Goal: Contribute content

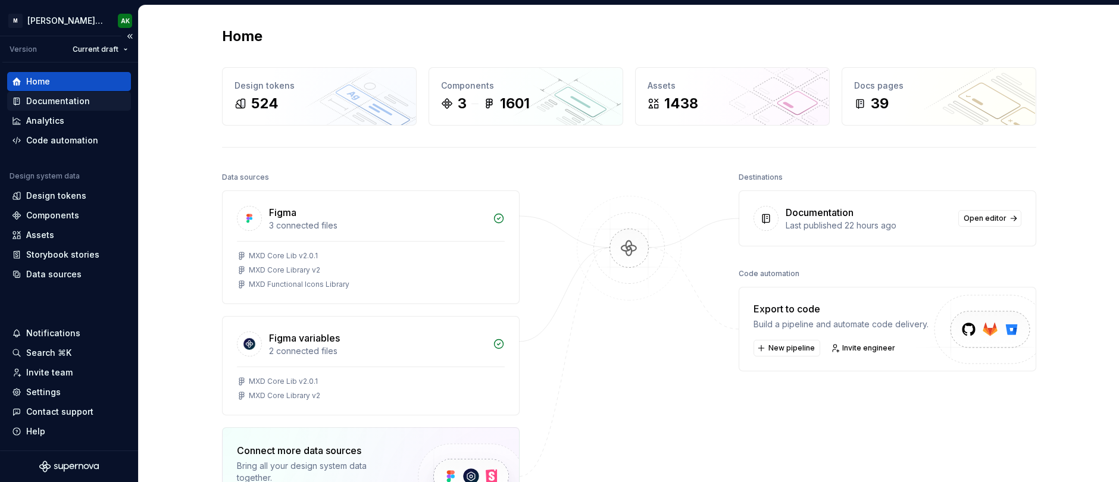
click at [62, 99] on div "Documentation" at bounding box center [58, 101] width 64 height 12
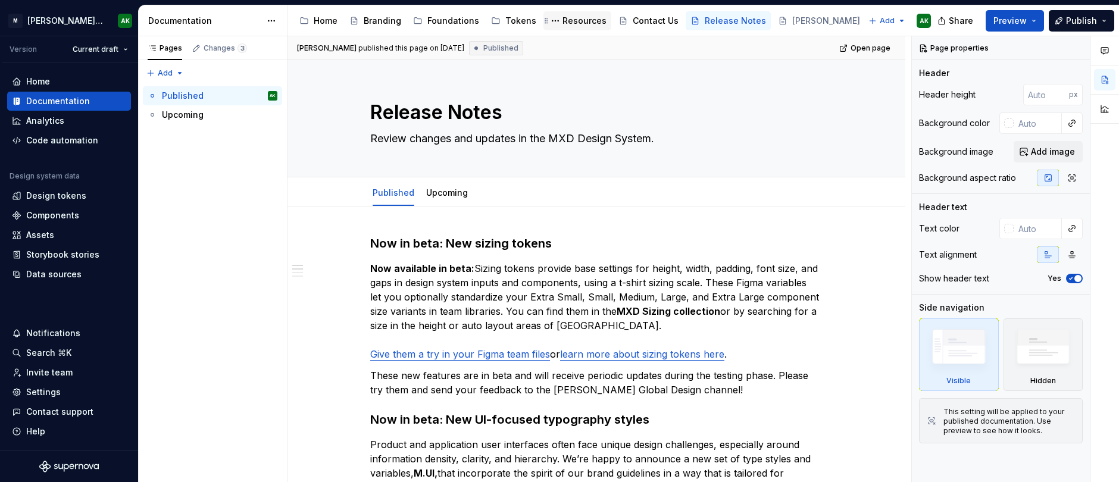
click at [576, 18] on div "Resources" at bounding box center [585, 21] width 44 height 12
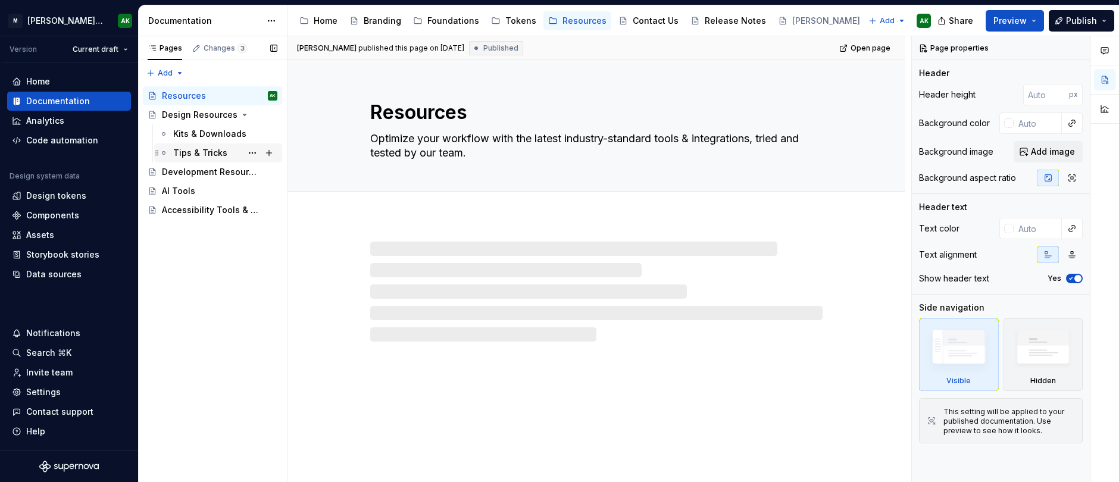
click at [212, 150] on div "Tips & Tricks" at bounding box center [200, 153] width 54 height 12
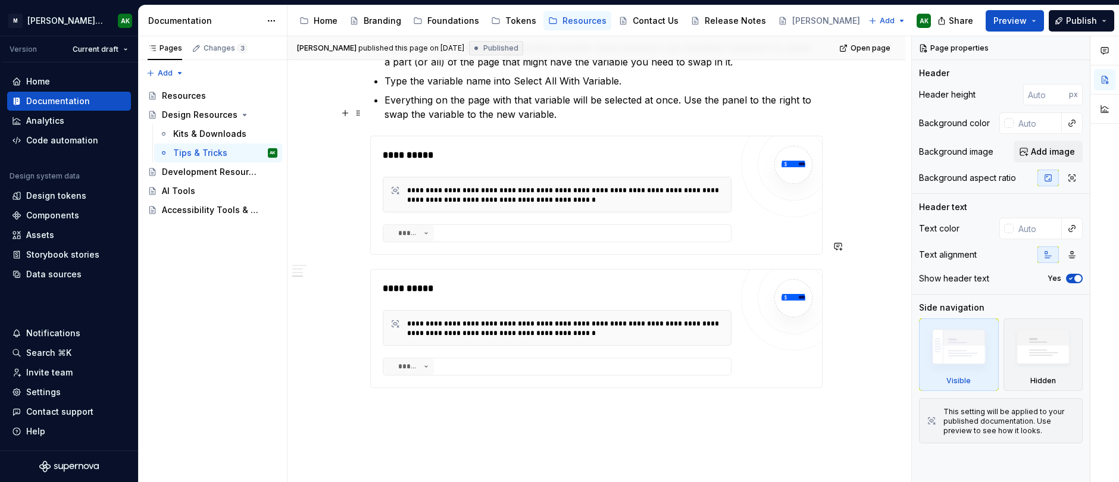
scroll to position [429, 0]
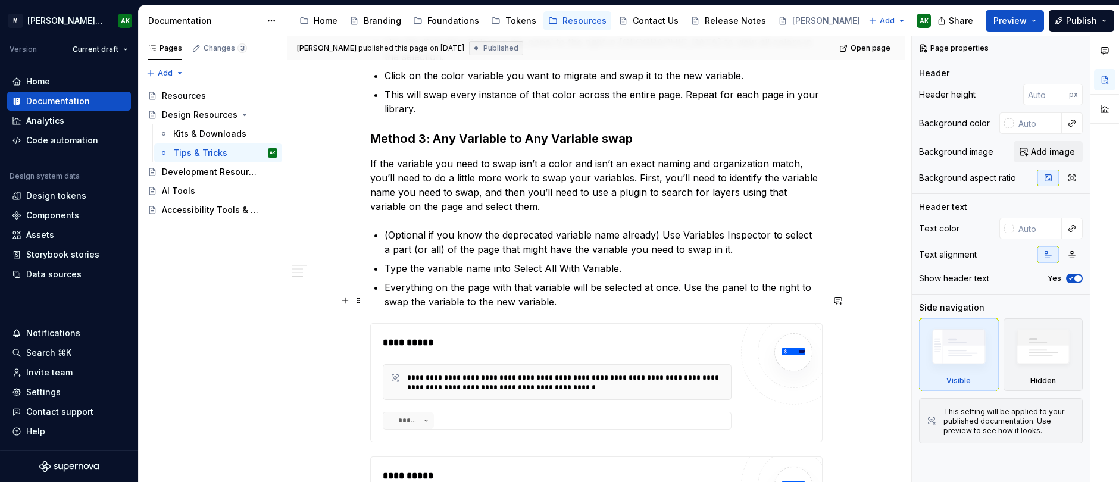
click at [543, 336] on div "**********" at bounding box center [557, 383] width 349 height 94
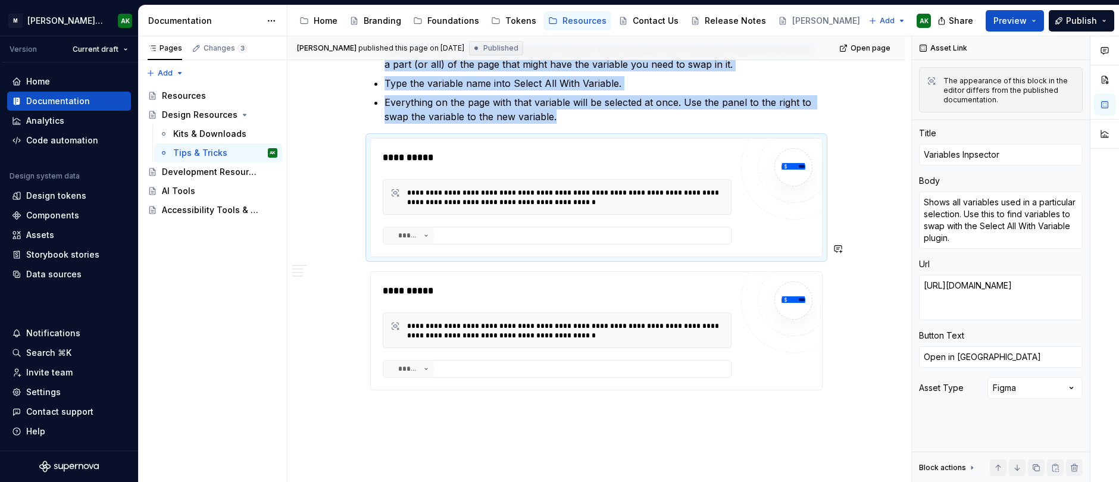
scroll to position [616, 0]
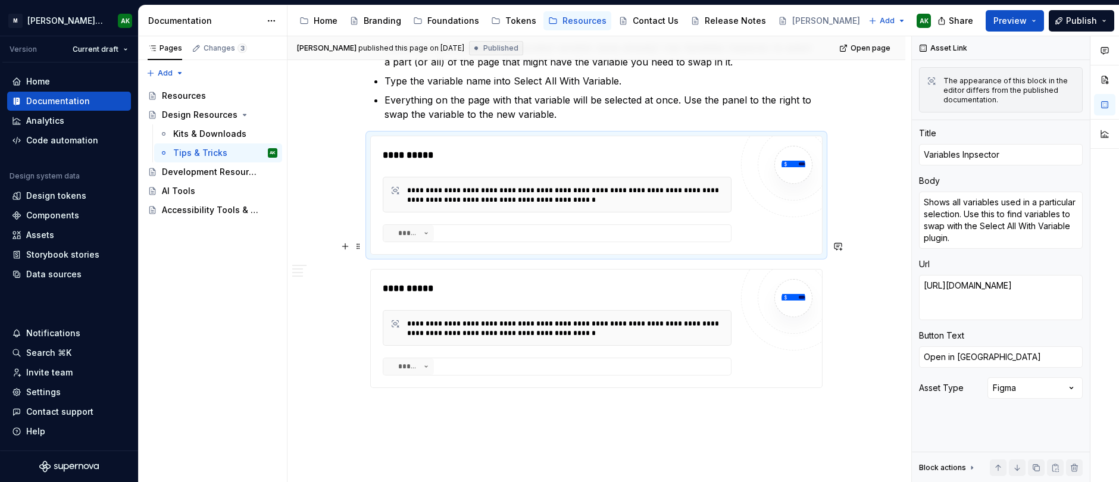
click at [527, 282] on div "**********" at bounding box center [557, 289] width 349 height 14
type textarea "*"
type textarea "Select All With Variable"
type textarea "Allows you to select all items on the page using a particular variable. Useful …"
type textarea "[URL][DOMAIN_NAME]"
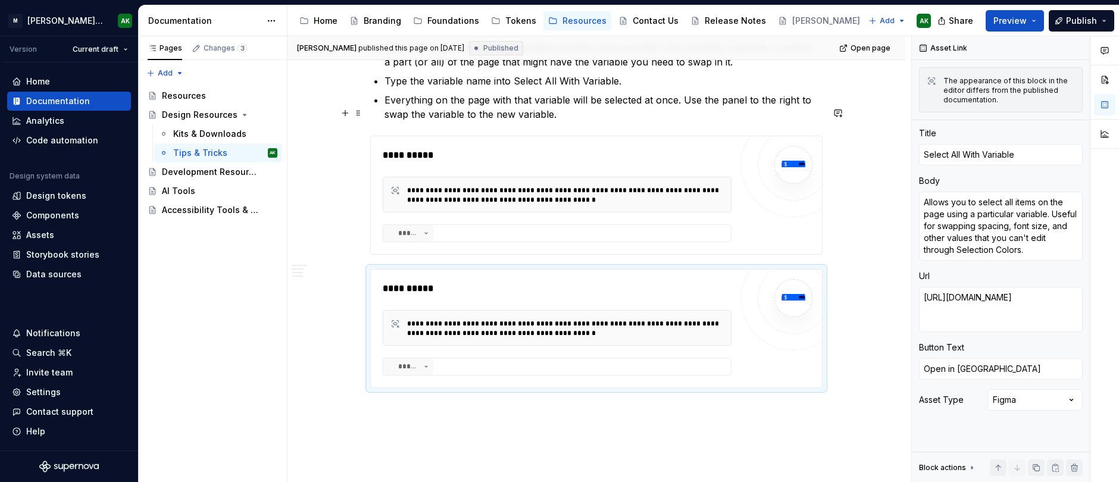
click at [584, 177] on div "**********" at bounding box center [557, 195] width 349 height 36
type textarea "*"
type textarea "Variables Inpsector"
type textarea "Shows all variables used in a particular selection. Use this to find variables …"
type textarea "[URL][DOMAIN_NAME]"
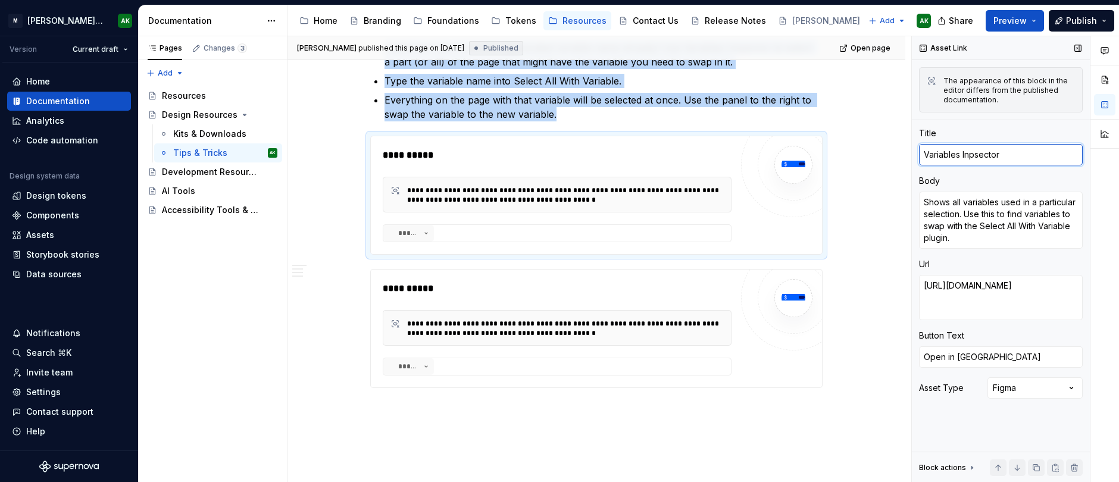
click at [945, 151] on textarea "Variables Inpsector" at bounding box center [1001, 154] width 164 height 21
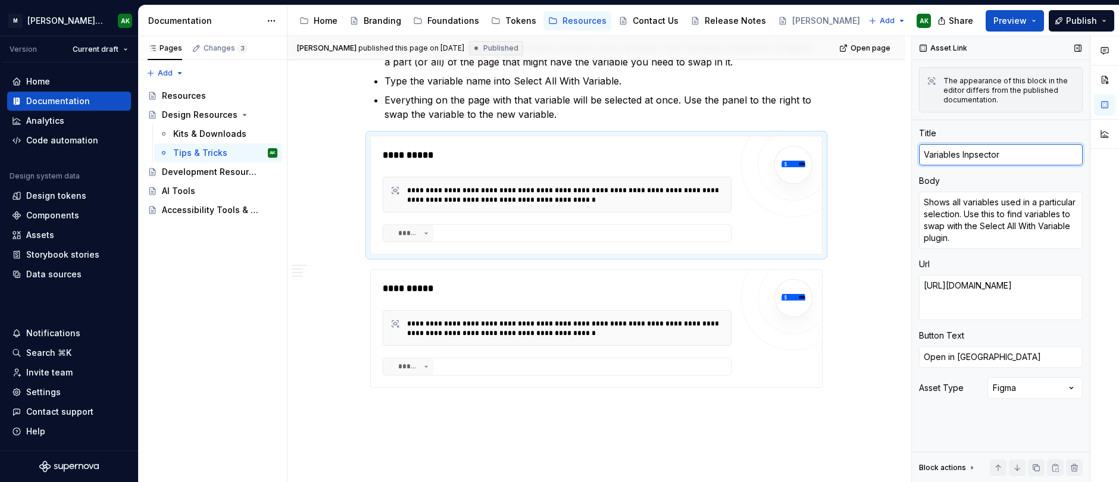
type textarea "*"
type textarea "OVariables Inpsector"
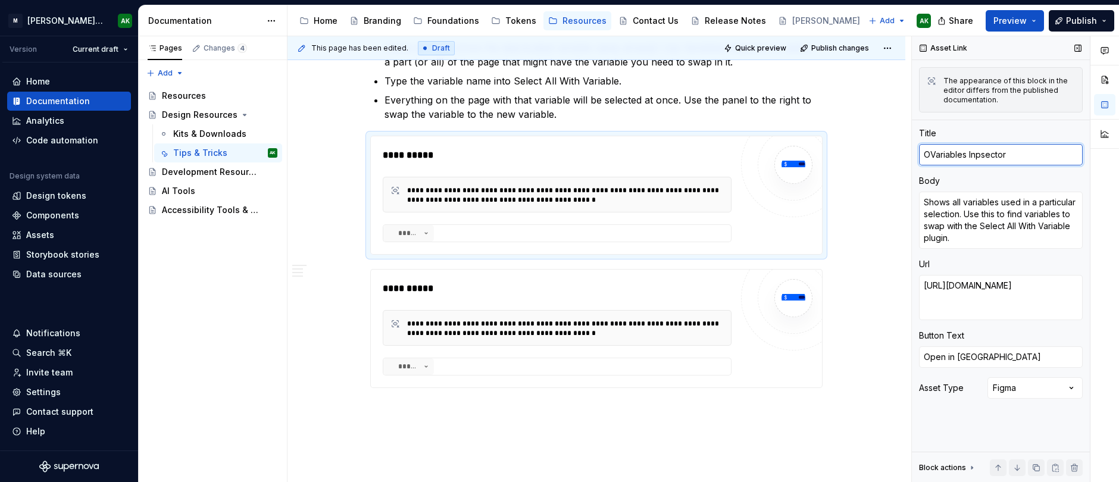
type textarea "*"
type textarea "OpVariables Inpsector"
type textarea "*"
type textarea "OptVariables Inpsector"
type textarea "*"
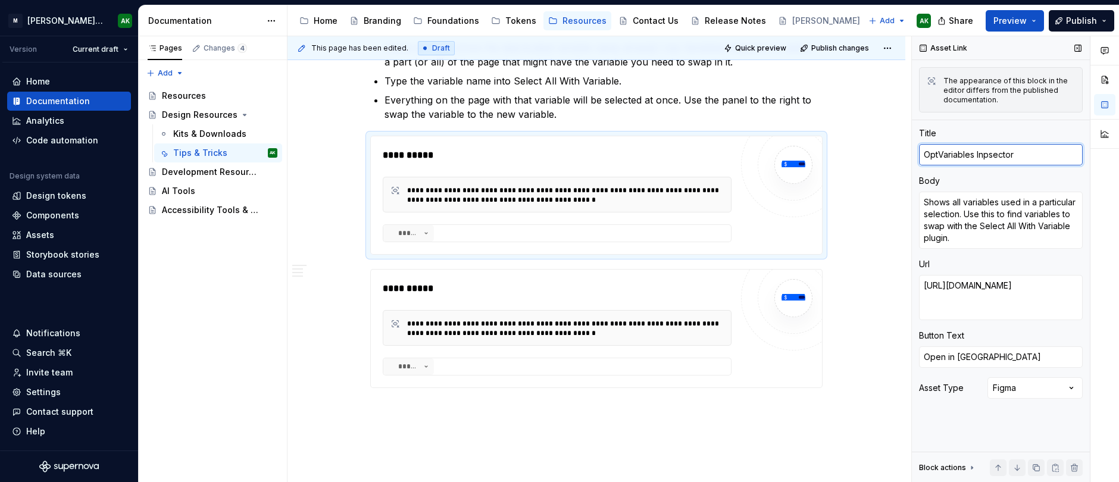
type textarea "OptiVariables Inpsector"
type textarea "*"
type textarea "OptioVariables Inpsector"
type textarea "*"
type textarea "OptionVariables Inpsector"
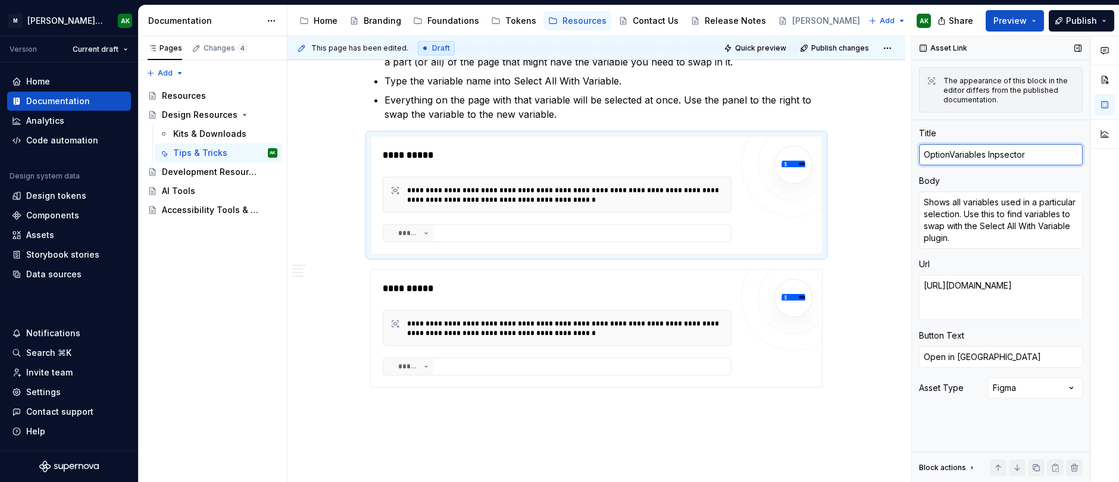
type textarea "*"
type textarea "Option Variables Inpsector"
type textarea "*"
type textarea "Option 1Variables Inpsector"
type textarea "*"
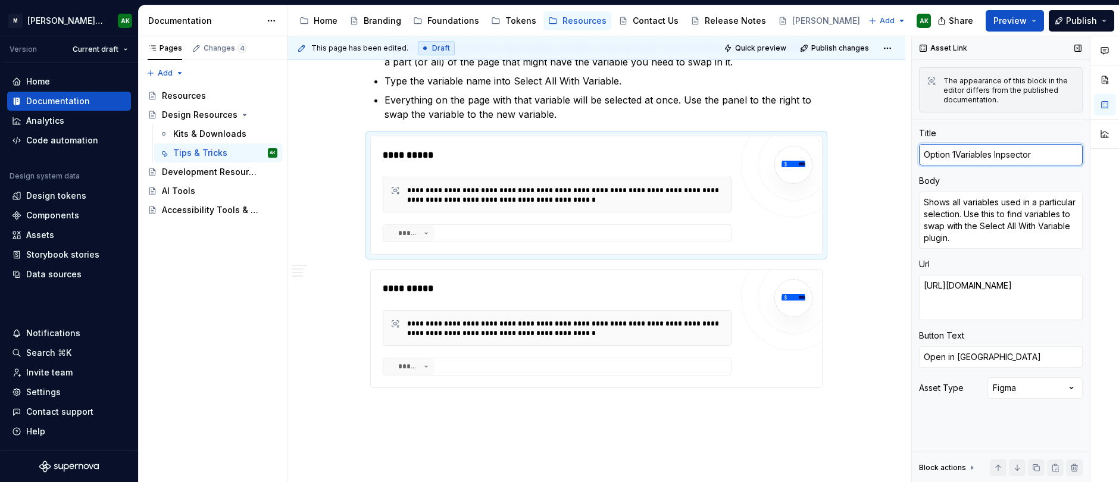
type textarea "Option 1:Variables Inpsector"
type textarea "*"
type textarea "Option 1: Variables Inpsector"
click at [360, 115] on span at bounding box center [359, 113] width 10 height 17
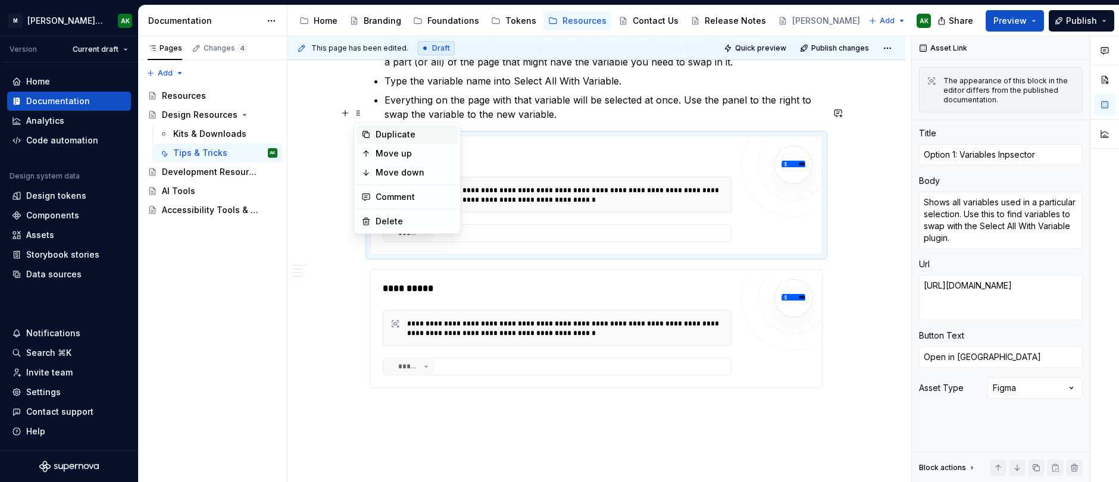
click at [382, 135] on div "Duplicate" at bounding box center [414, 135] width 77 height 12
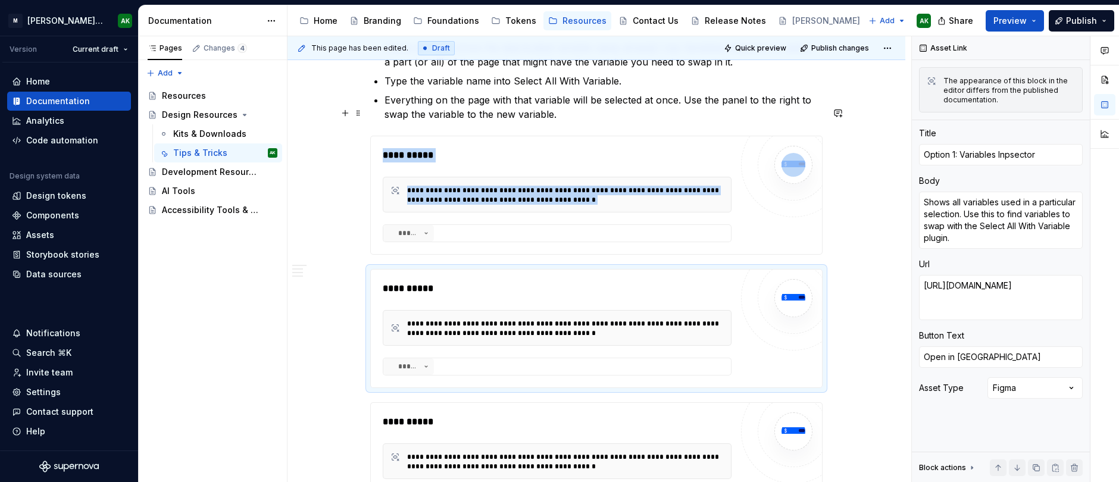
scroll to position [749, 0]
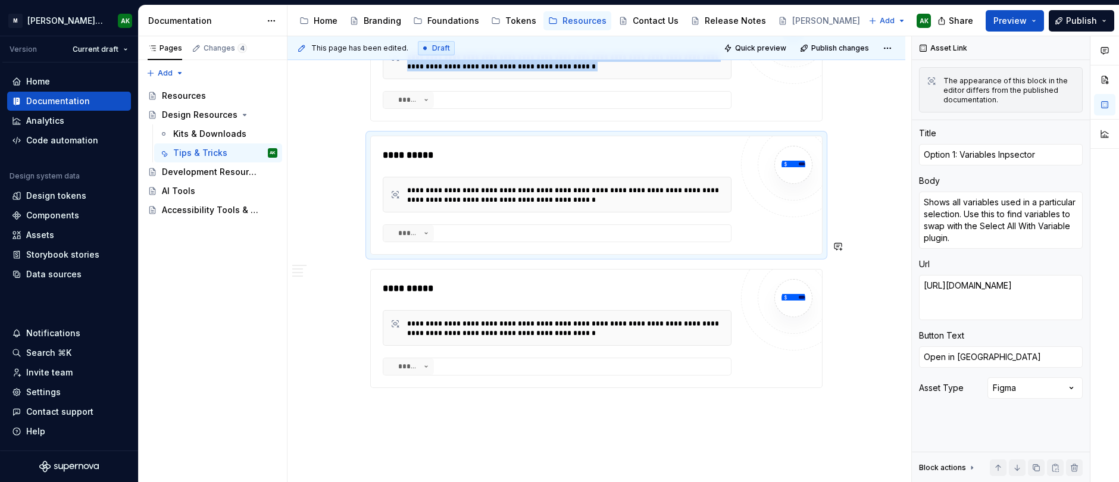
click at [696, 419] on div "**********" at bounding box center [597, 2] width 618 height 1090
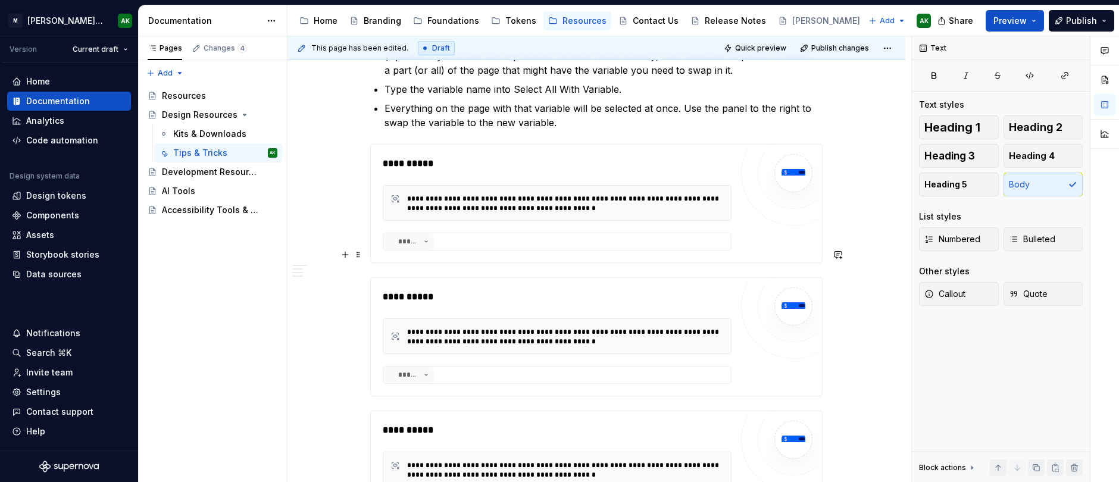
scroll to position [589, 0]
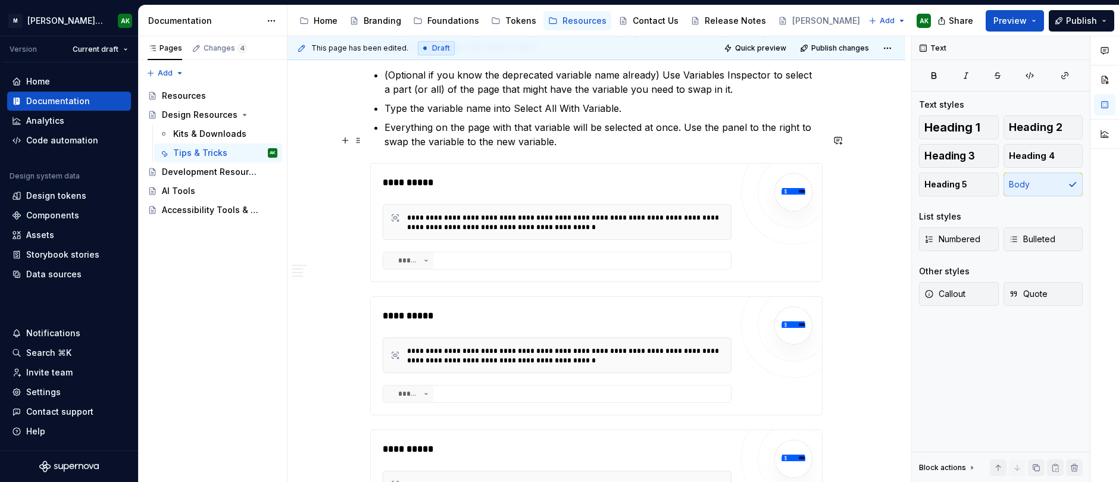
click at [533, 176] on div "**********" at bounding box center [557, 183] width 349 height 14
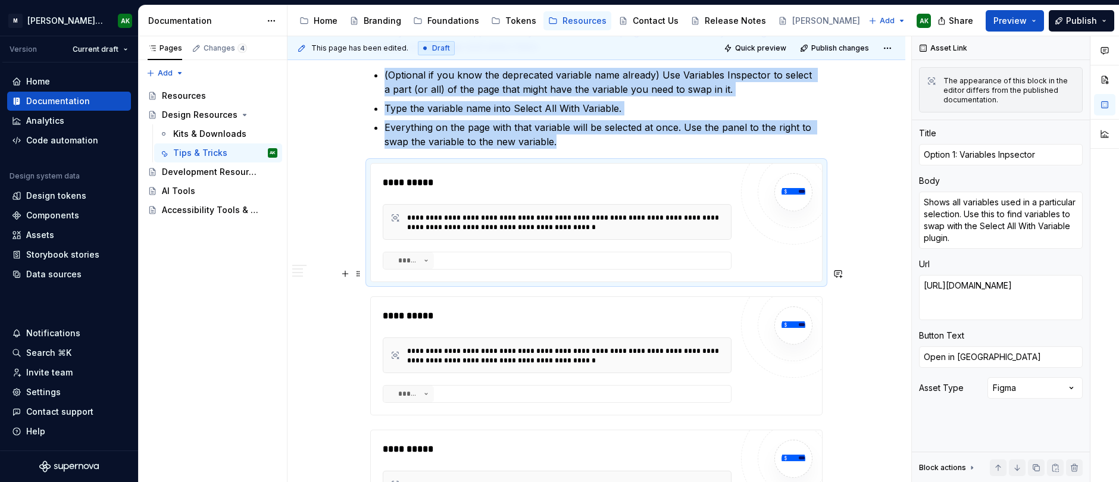
click at [567, 309] on div "**********" at bounding box center [557, 316] width 349 height 14
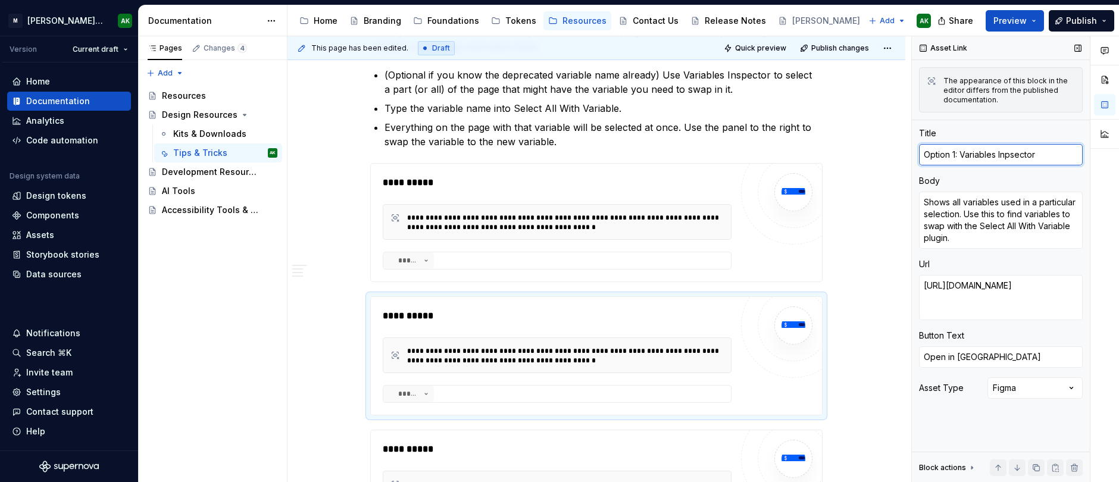
click at [955, 154] on textarea "Option 1: Variables Inpsector" at bounding box center [1001, 154] width 164 height 21
type textarea "*"
type textarea "Option : Variables Inpsector"
type textarea "*"
type textarea "Option 2: Variables Inpsector"
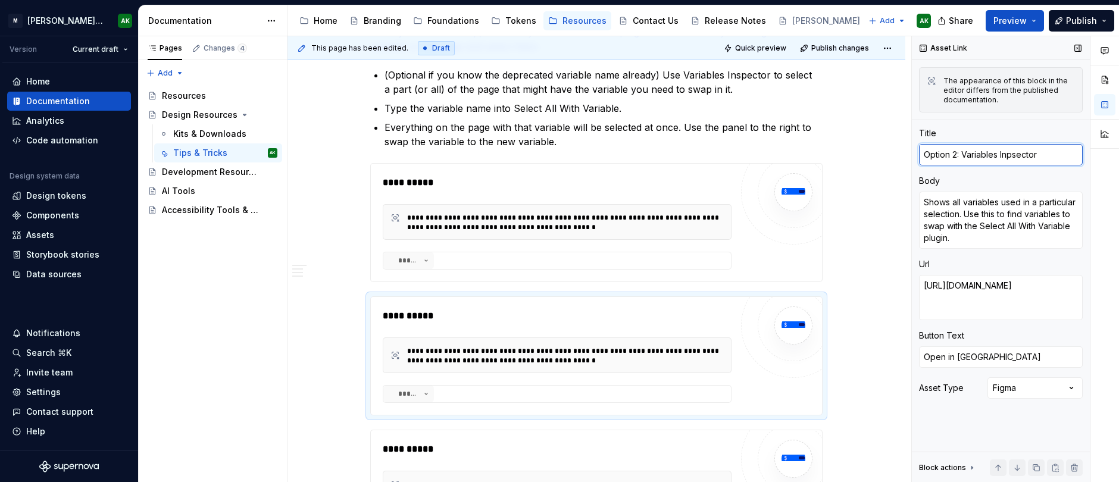
type textarea "*"
type textarea "Option 2: V"
type textarea "*"
type textarea "Option 2: Va"
type textarea "*"
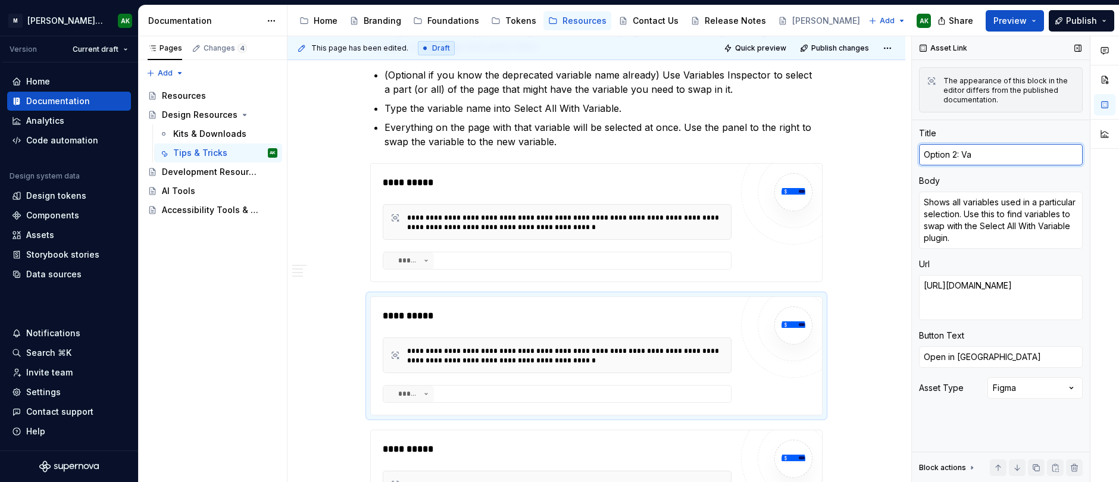
type textarea "Option 2: Var"
type textarea "*"
type textarea "Option 2: Vari"
type textarea "*"
type textarea "Option 2: Varia"
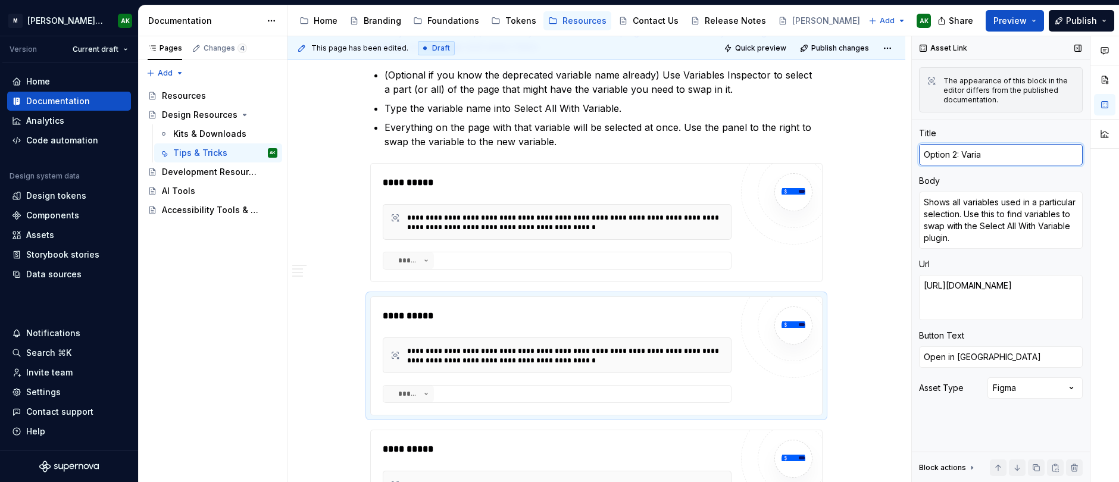
type textarea "*"
type textarea "Option 2: Variab"
type textarea "*"
type textarea "Option 2: Variable"
type textarea "*"
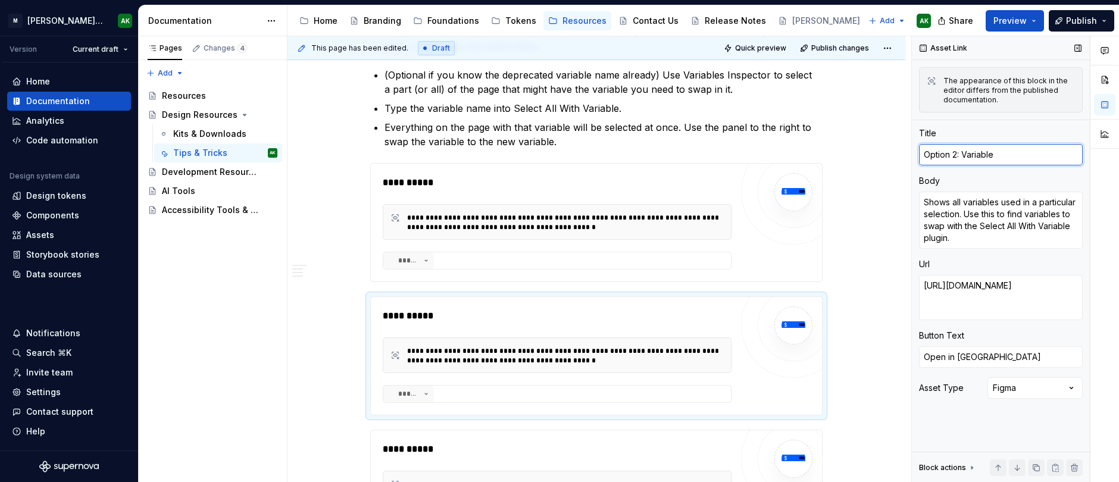
type textarea "Option 2: Variable"
type textarea "*"
type textarea "Option 2: Variable V"
type textarea "*"
type textarea "Option 2: Variable Vi"
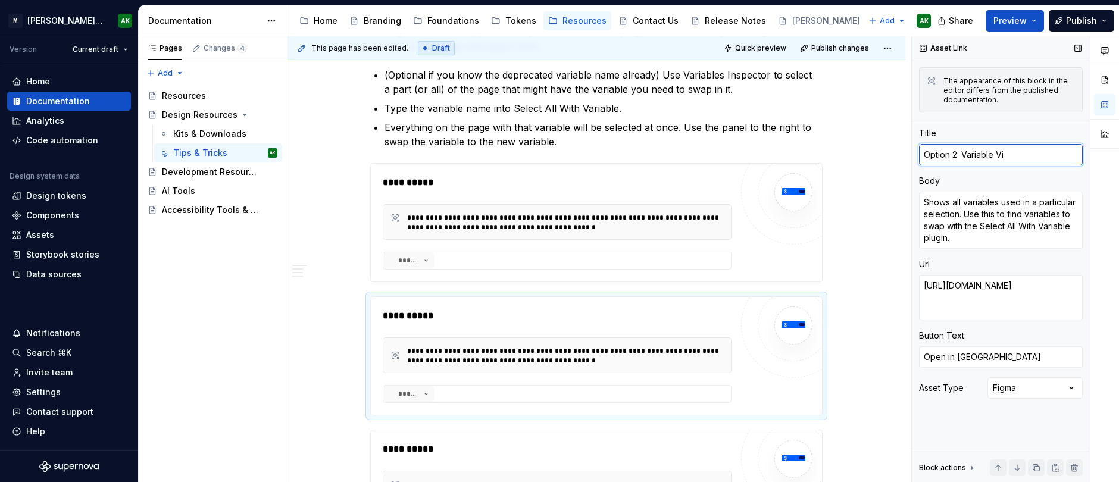
type textarea "*"
type textarea "Option 2: Variable Vis"
type textarea "*"
type textarea "Option 2: Variable Visi"
type textarea "*"
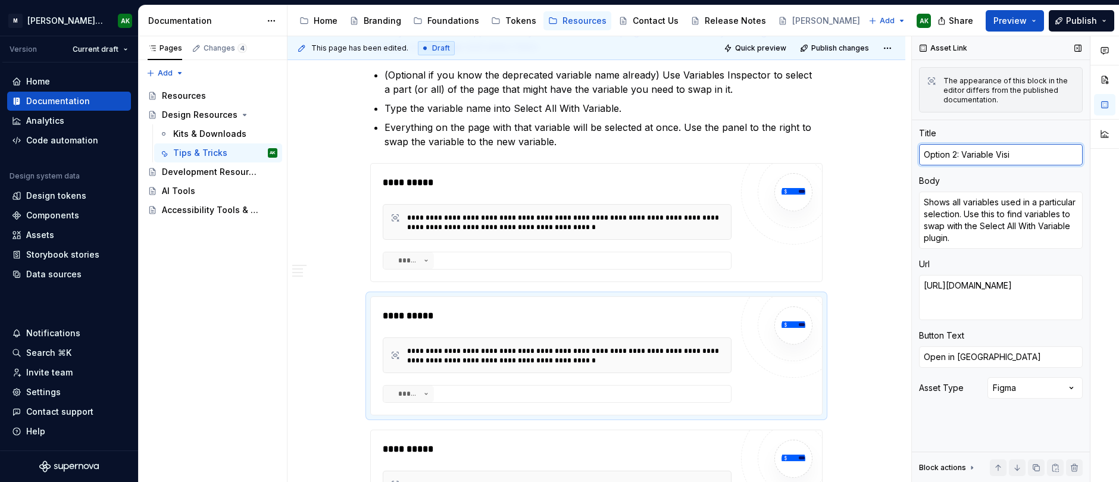
type textarea "Option 2: Variable Visio"
type textarea "*"
type textarea "Option 2: Variable Vision"
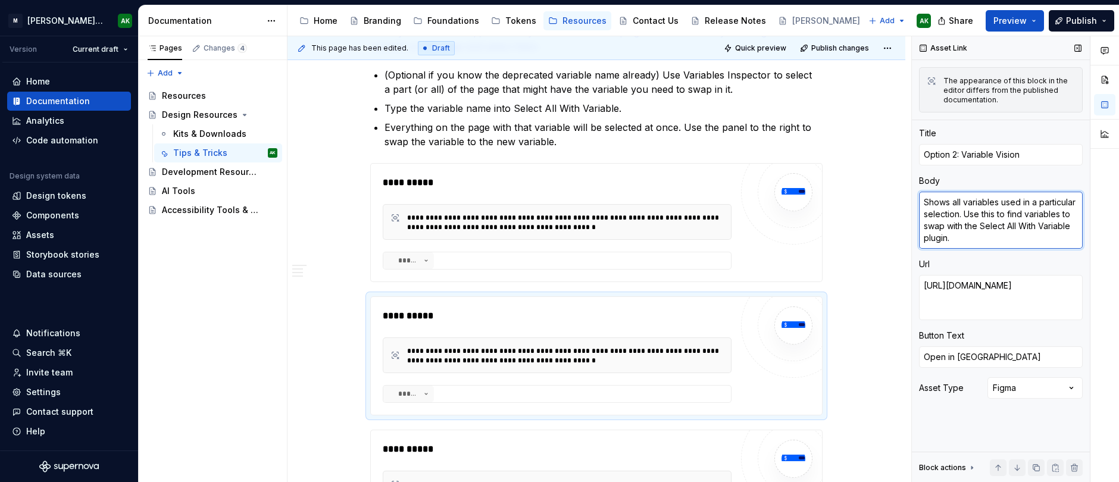
click at [1019, 218] on textarea "Shows all variables used in a particular selection. Use this to find variables …" at bounding box center [1001, 220] width 164 height 57
click at [1055, 210] on textarea "Shows all variables used in a particular selection. Use this to find variables …" at bounding box center [1001, 220] width 164 height 57
drag, startPoint x: 1036, startPoint y: 198, endPoint x: 1005, endPoint y: 236, distance: 49.5
click at [1005, 236] on textarea "Shows all variables used in a particular selection. Use this to find variables …" at bounding box center [1001, 220] width 164 height 57
type textarea "*"
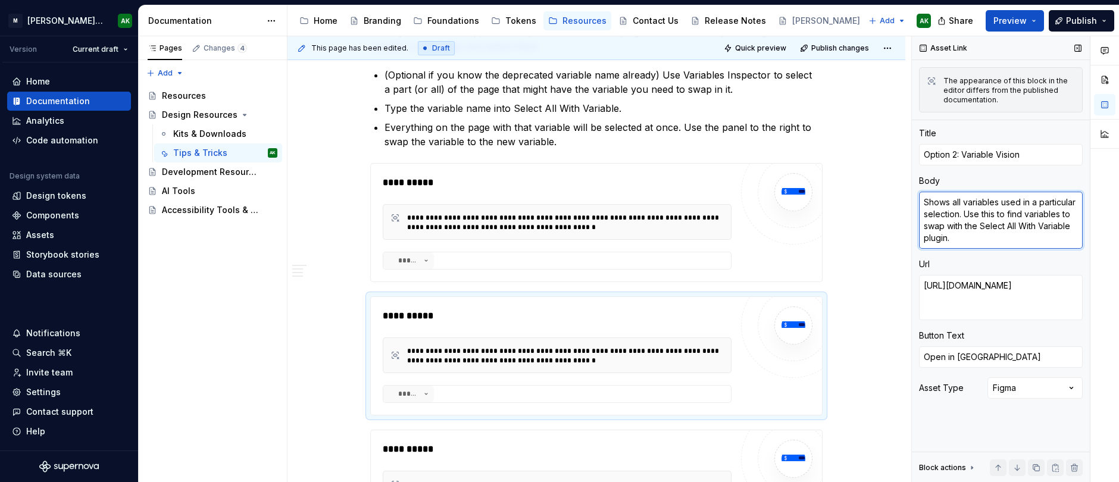
type textarea "Shows all variables used in a"
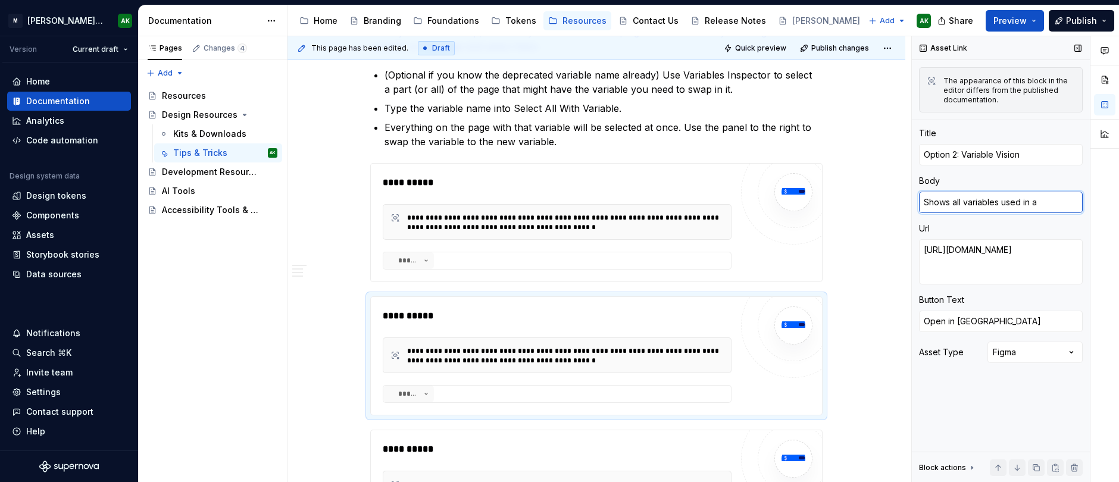
type textarea "*"
type textarea "Shows all variables used in a pa"
type textarea "*"
type textarea "Shows all variables used in a pag"
type textarea "*"
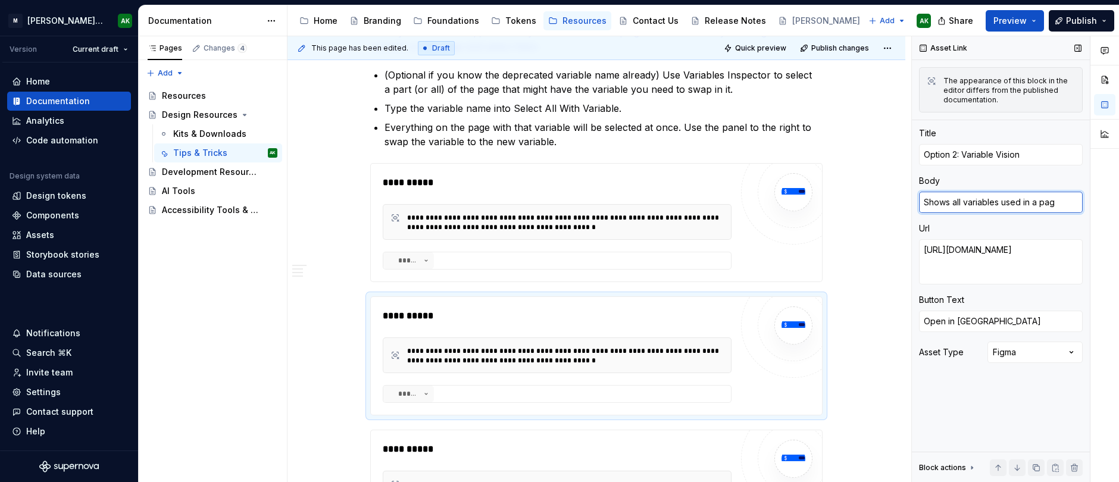
type textarea "Shows all variables used in a page"
type textarea "*"
type textarea "Shows all variables used in a page,"
type textarea "*"
type textarea "Shows all variables used in a page,"
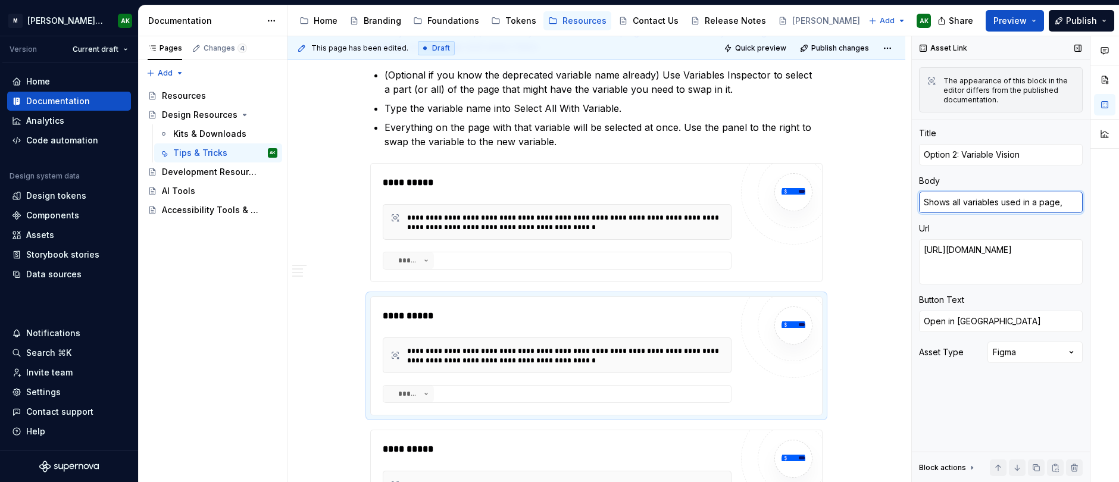
type textarea "*"
type textarea "Shows all variables used in a page, s"
type textarea "*"
type textarea "Shows all variables used in a page, se"
type textarea "*"
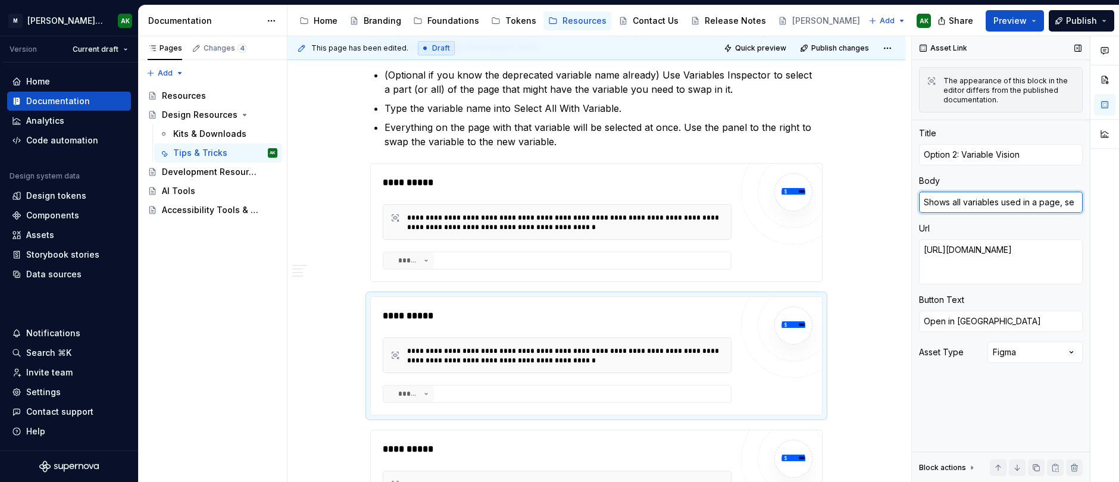
type textarea "Shows all variables used in a page, sel"
type textarea "*"
type textarea "Shows all variables used in a page, sele"
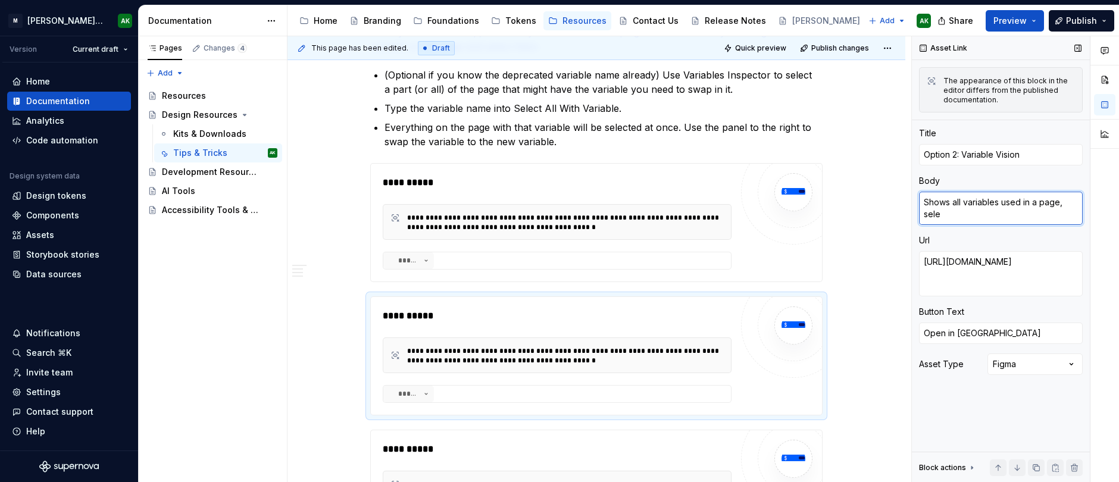
type textarea "*"
type textarea "Shows all variables used in a page, selec"
type textarea "*"
type textarea "Shows all variables used in a page, select"
type textarea "*"
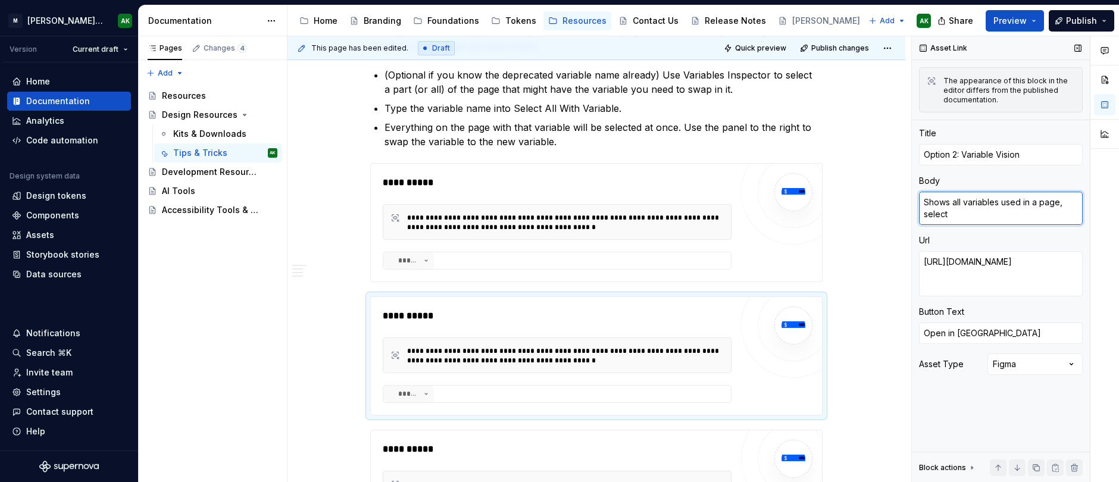
type textarea "Shows all variables used in a page, selecti"
type textarea "*"
type textarea "Shows all variables used in a page, selection"
type textarea "*"
type textarea "Shows all variables used in a page, selection,"
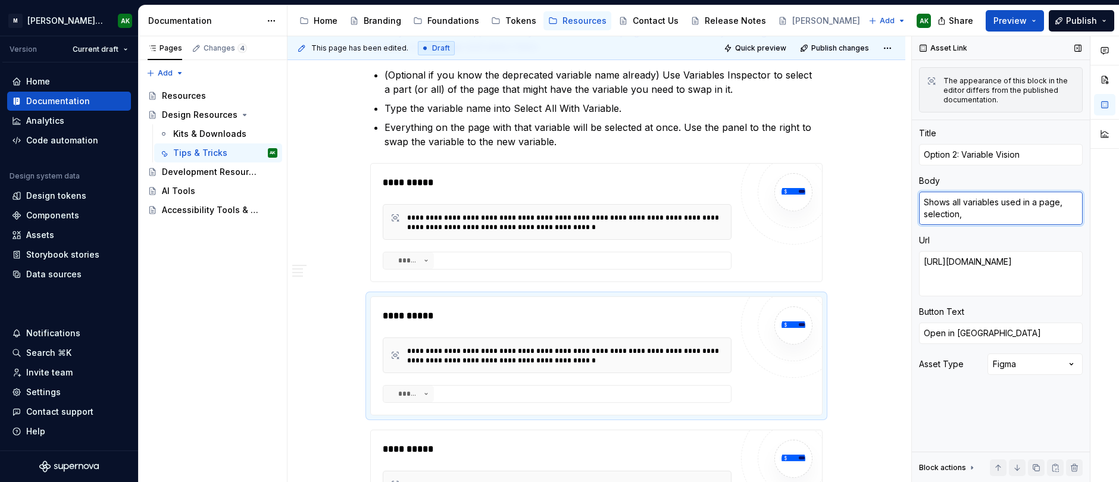
type textarea "*"
type textarea "Shows all variables used in a page, selection, o"
type textarea "*"
type textarea "Shows all variables used in a page, selection, or"
type textarea "*"
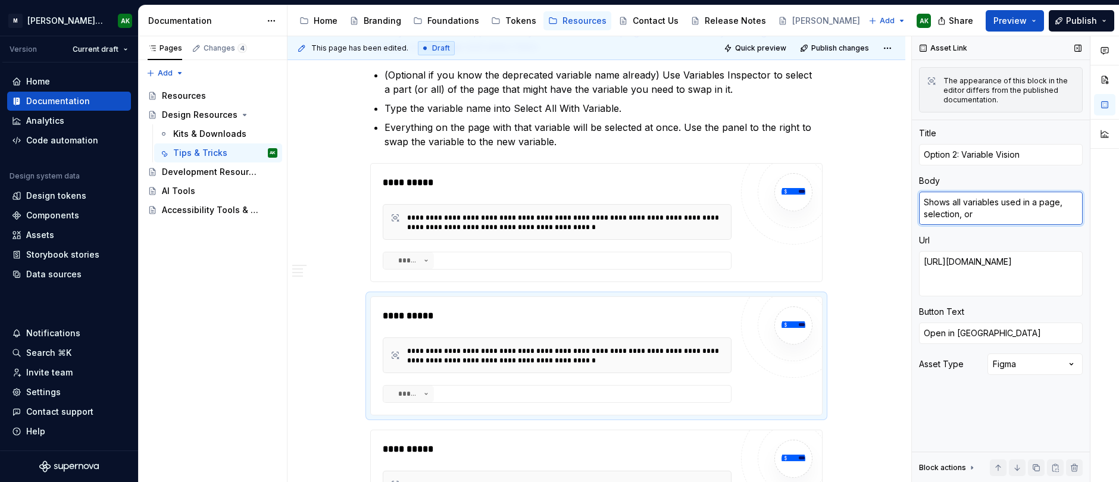
type textarea "Shows all variables used in a page, selection, or"
type textarea "*"
type textarea "Shows all variables used in a page, selection, or f"
type textarea "*"
type textarea "Shows all variables used in a page, selection, or fi"
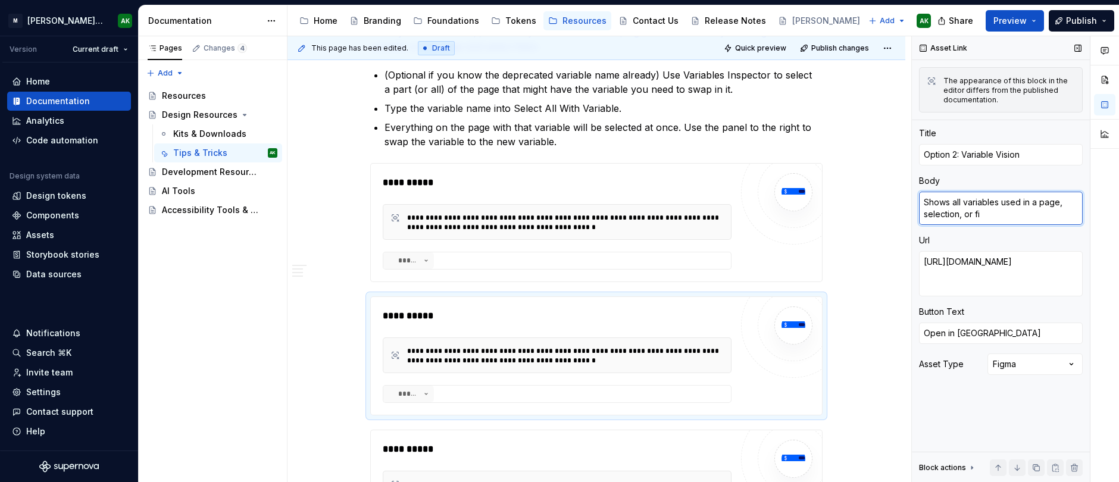
type textarea "*"
type textarea "Shows all variables used in a page, selection, or fil"
type textarea "*"
type textarea "Shows all variables used in a page, selection, or file"
type textarea "*"
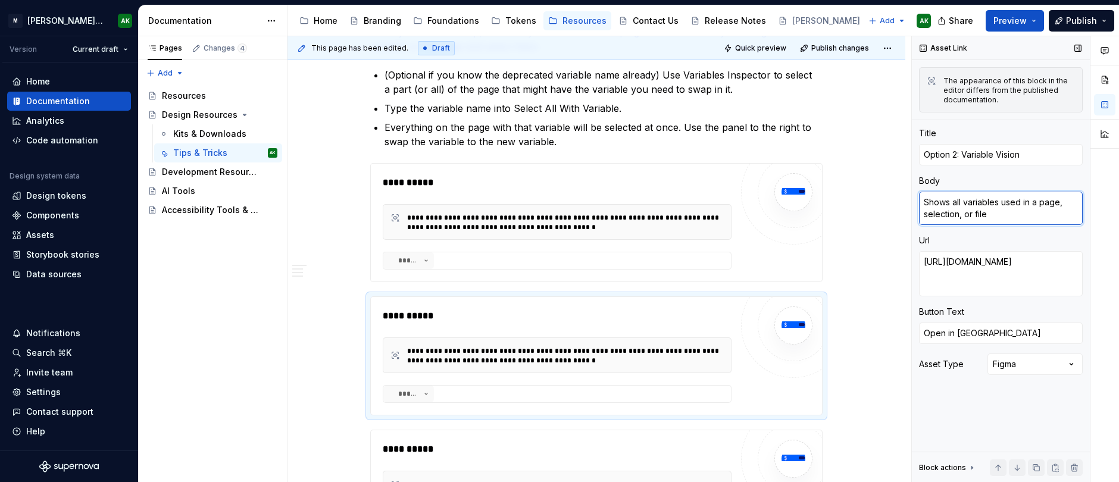
type textarea "Shows all variables used in a page, selection, or file."
type textarea "*"
type textarea "Shows all variables used in a page, selection, or file."
type textarea "*"
type textarea "Shows all variables used in a page, selection, or file. B"
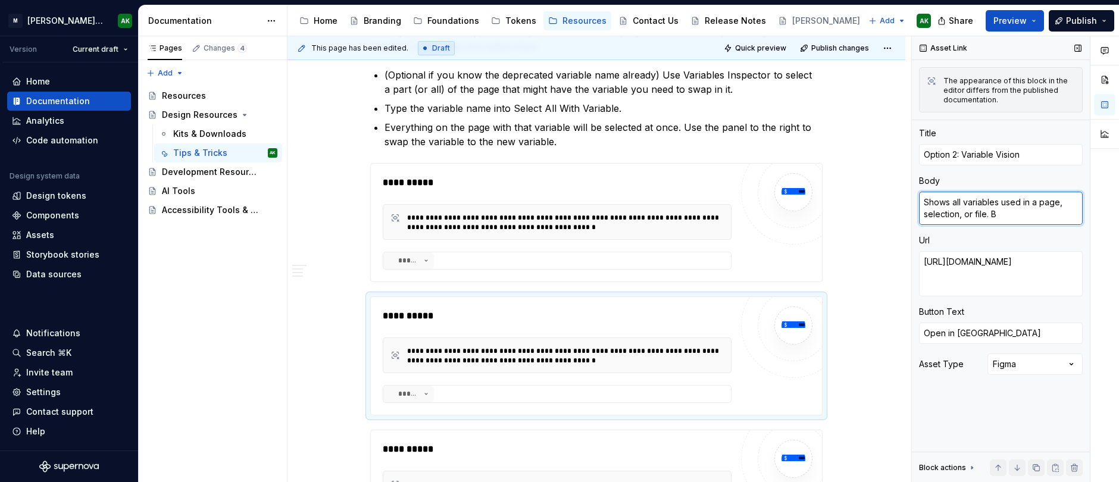
type textarea "*"
type textarea "Shows all variables used in a page, selection, or file. Be"
type textarea "*"
type textarea "Shows all variables used in a page, selection, or file. Be"
type textarea "*"
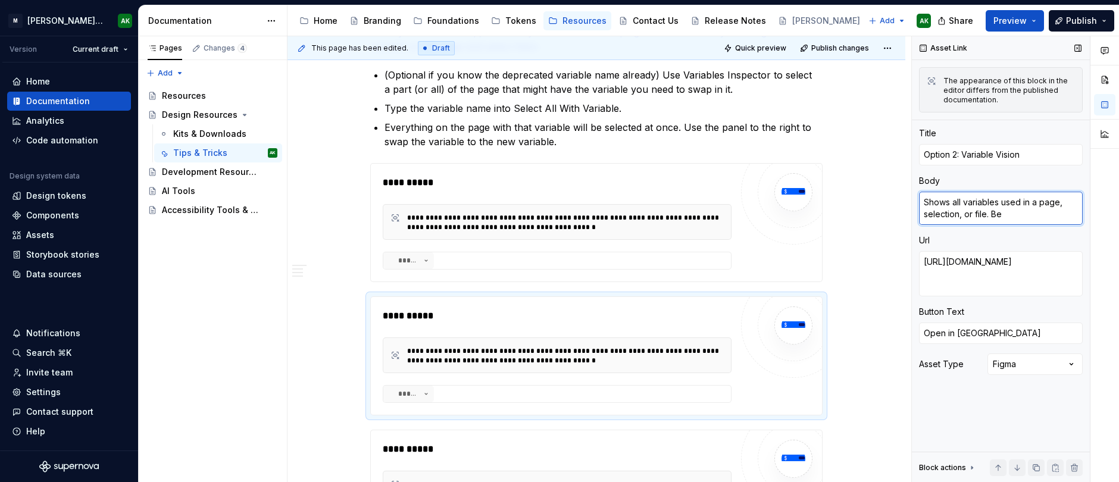
type textarea "Shows all variables used in a page, selection, or file. Be a"
type textarea "*"
type textarea "Shows all variables used in a page, selection, or file. Be aw"
type textarea "*"
type textarea "Shows all variables used in a page, selection, or file. Be awa"
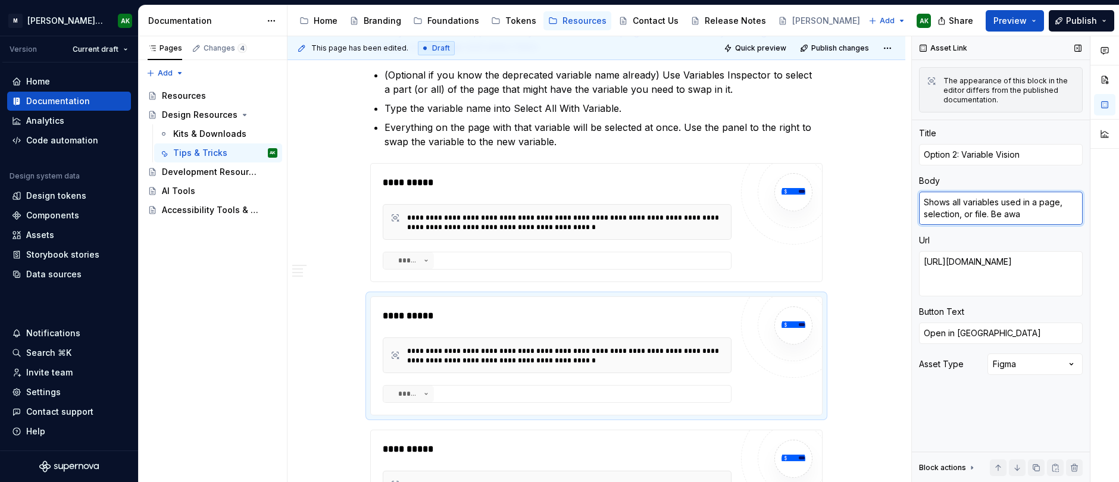
type textarea "*"
type textarea "Shows all variables used in a page, selection, or file. Be awar"
type textarea "*"
type textarea "Shows all variables used in a page, selection, or file. Be aware"
type textarea "*"
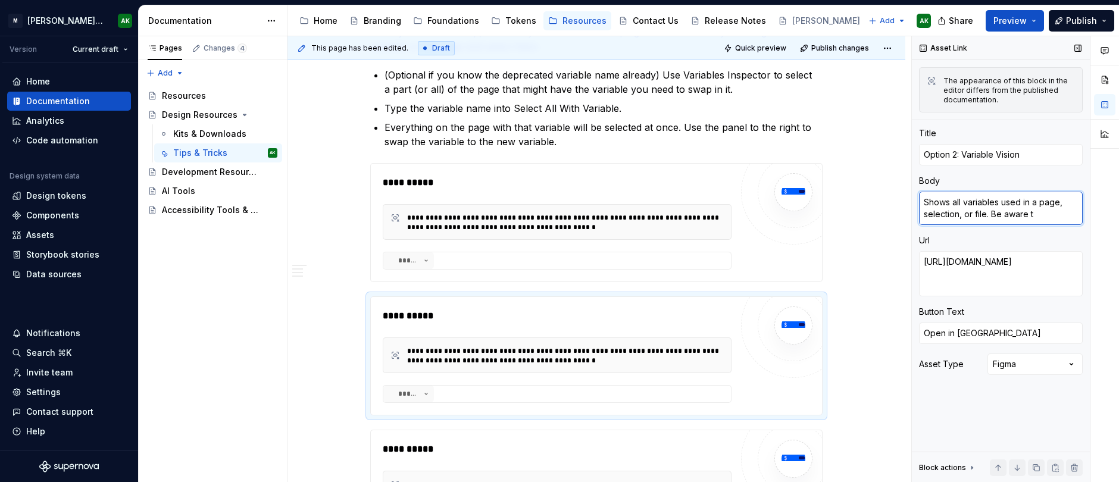
type textarea "Shows all variables used in a page, selection, or file. Be aware th"
type textarea "*"
type textarea "Shows all variables used in a page, selection, or file. Be aware tha"
type textarea "*"
type textarea "Shows all variables used in a page, selection, or file. Be aware than"
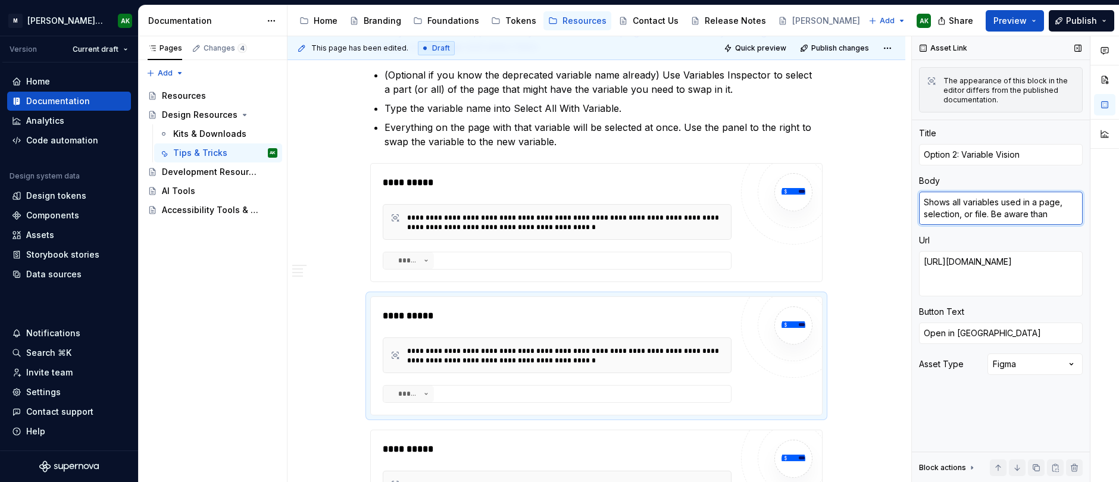
type textarea "*"
type textarea "Shows all variables used in a page, selection, or file. Be aware than"
type textarea "*"
type textarea "Shows all variables used in a page, selection, or file. Be aware than"
type textarea "*"
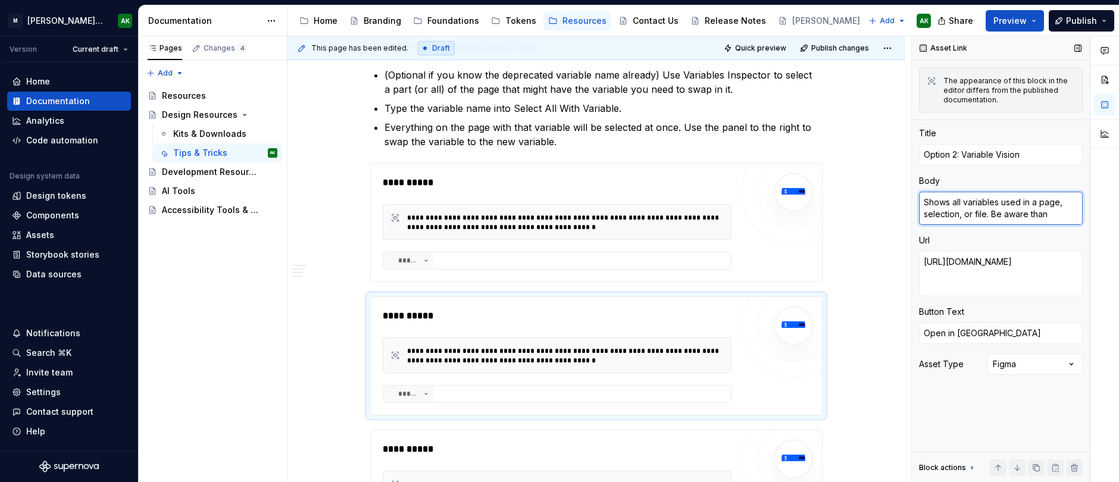
type textarea "Shows all variables used in a page, selection, or file. Be aware tha"
type textarea "*"
type textarea "Shows all variables used in a page, selection, or file. Be aware that"
type textarea "*"
type textarea "Shows all variables used in a page, selection, or file. Be aware that"
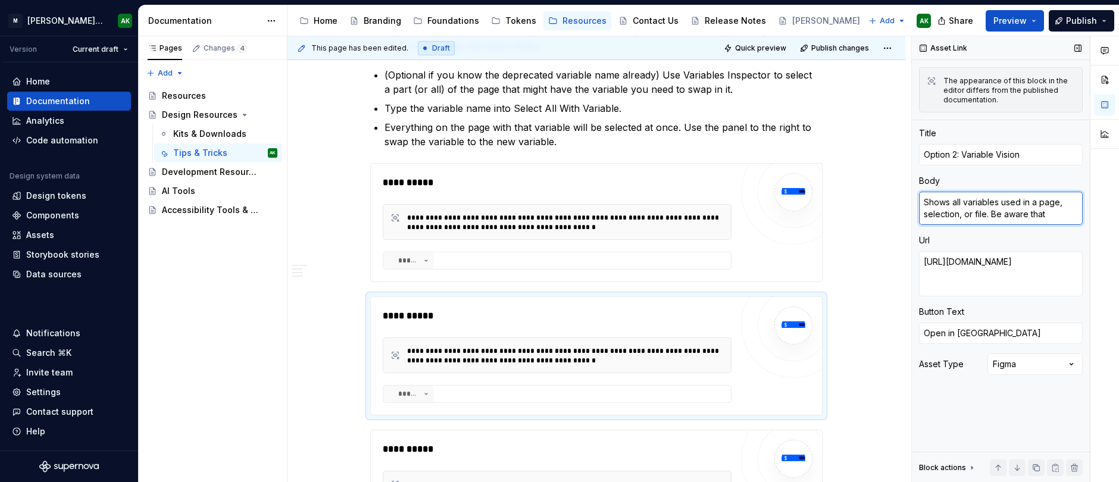
type textarea "*"
type textarea "Shows all variables used in a page, selection, or file. Be aware that se"
type textarea "*"
type textarea "Shows all variables used in a page, selection, or file. Be aware that sel"
type textarea "*"
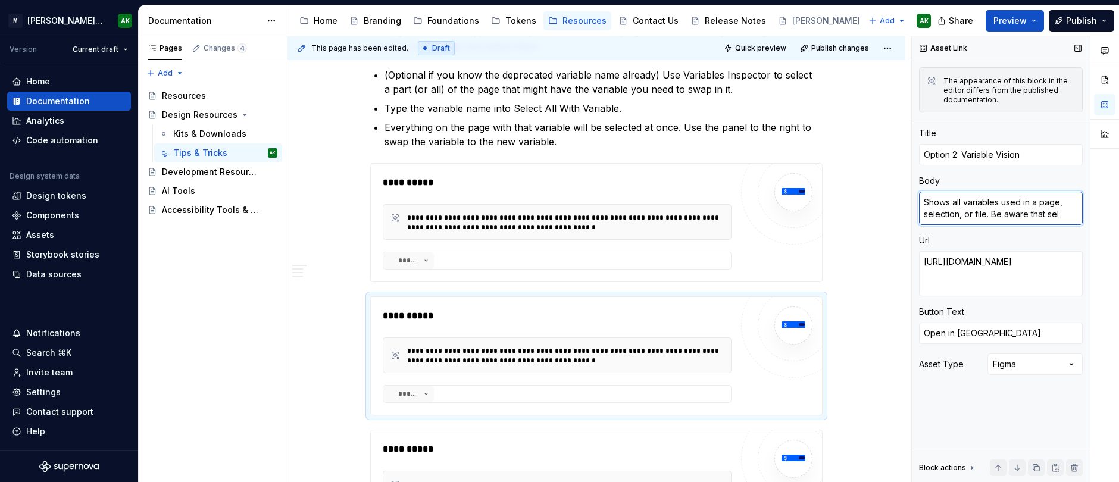
type textarea "Shows all variables used in a page, selection, or file. Be aware that sele"
type textarea "*"
type textarea "Shows all variables used in a page, selection, or file. Be aware that selec"
type textarea "*"
type textarea "Shows all variables used in a page, selection, or file. Be aware that select"
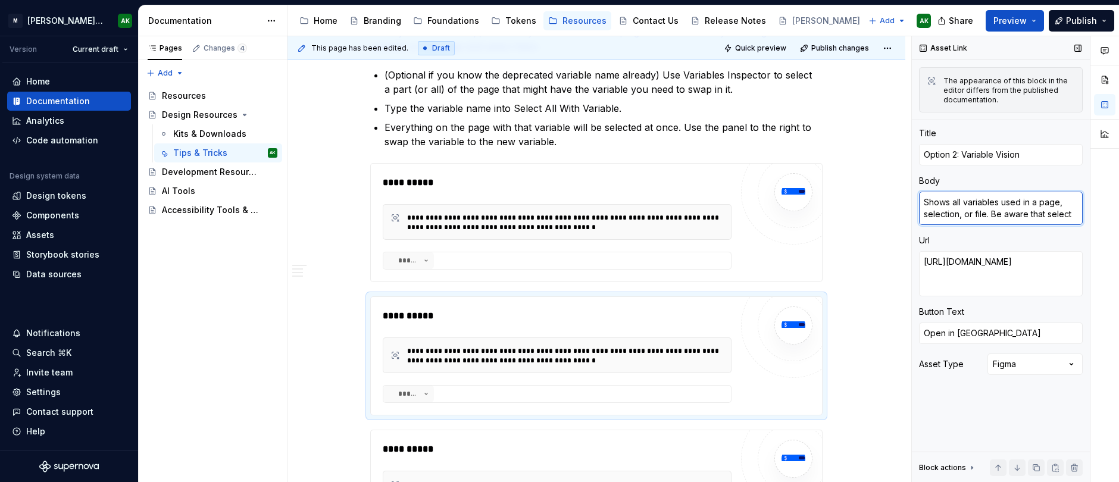
type textarea "*"
type textarea "Shows all variables used in a page, selection, or file. Be aware that selecti"
type textarea "*"
type textarea "Shows all variables used in a page, selection, or file. Be aware that selectin"
type textarea "*"
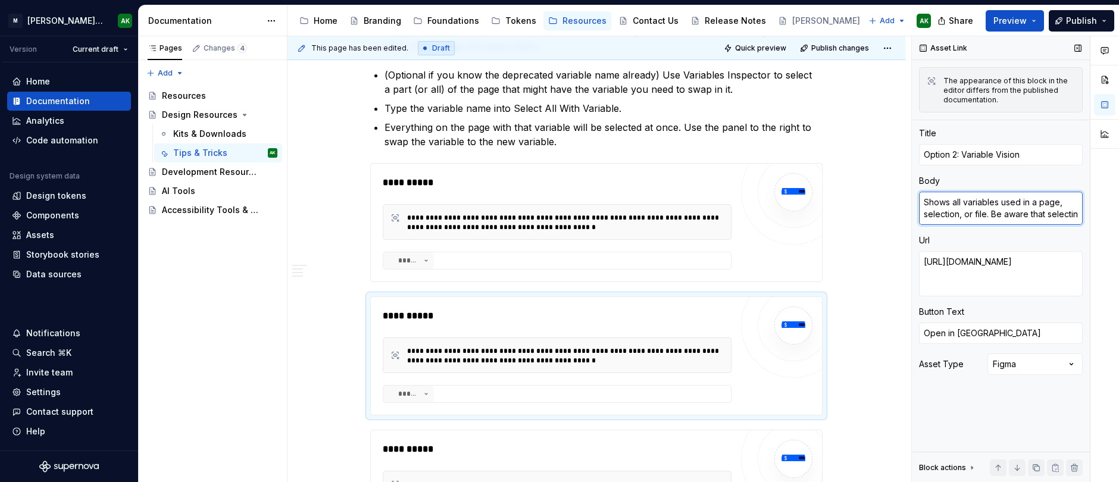
type textarea "Shows all variables used in a page, selection, or file. Be aware that selecting"
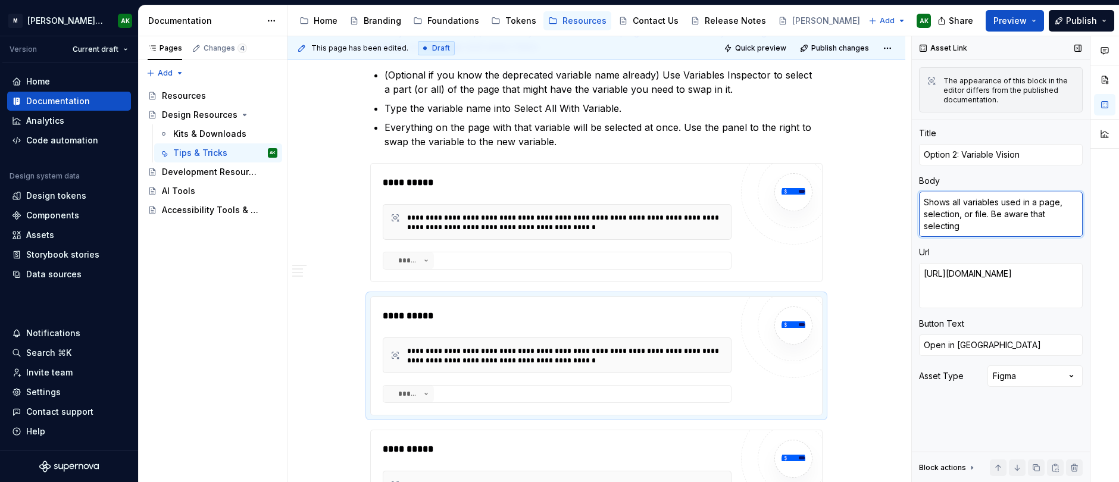
type textarea "*"
type textarea "Shows all variables used in a page, selection, or file. Be aware that selecting"
type textarea "*"
type textarea "Shows all variables used in a page, selection, or file. Be aware that selecting…"
type textarea "*"
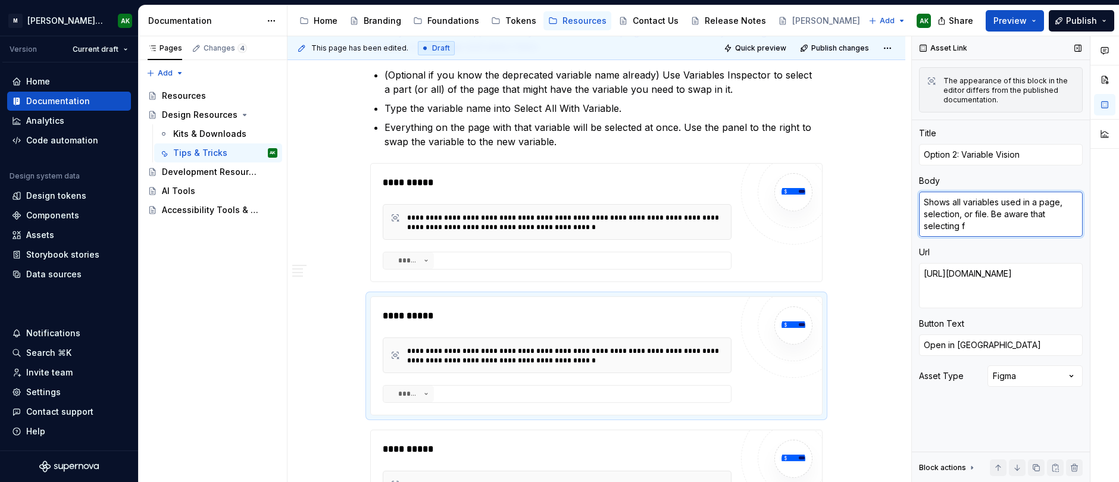
type textarea "Shows all variables used in a page, selection, or file. Be aware that selecting…"
type textarea "*"
type textarea "Shows all variables used in a page, selection, or file. Be aware that selecting…"
type textarea "*"
type textarea "Shows all variables used in a page, selection, or file. Be aware that selecting…"
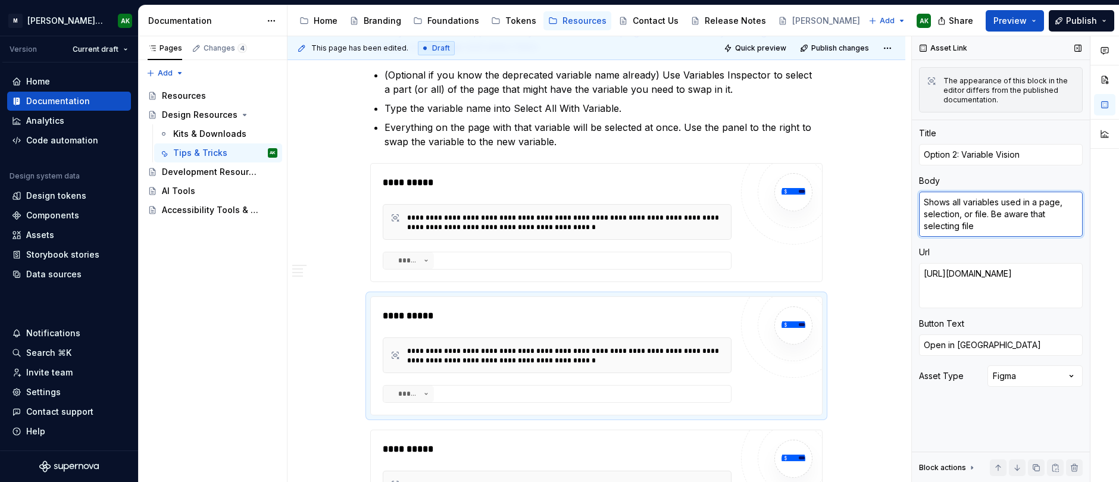
type textarea "*"
type textarea "Shows all variables used in a page, selection, or file. Be aware that selecting…"
type textarea "*"
type textarea "Shows all variables used in a page, selection, or file. Be aware that selecting…"
type textarea "*"
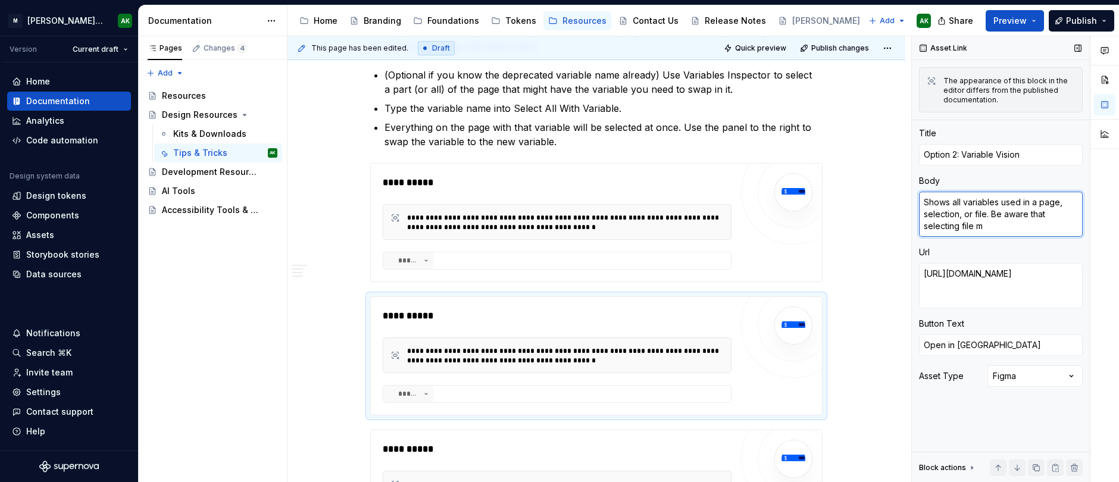
type textarea "Shows all variables used in a page, selection, or file. Be aware that selecting…"
type textarea "*"
type textarea "Shows all variables used in a page, selection, or file. Be aware that selecting…"
type textarea "*"
type textarea "Shows all variables used in a page, selection, or file. Be aware that selecting…"
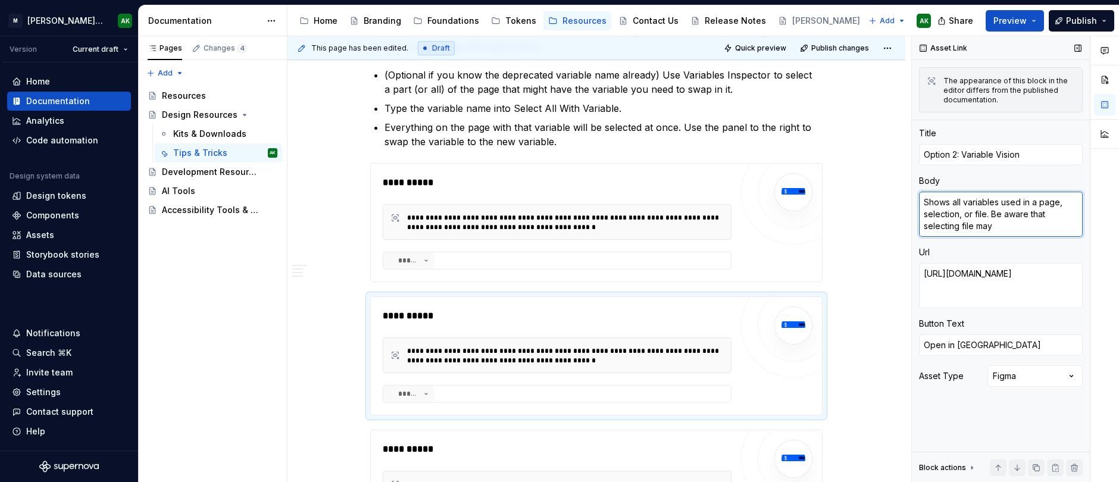
type textarea "*"
type textarea "Shows all variables used in a page, selection, or file. Be aware that selecting…"
type textarea "*"
type textarea "Shows all variables used in a page, selection, or file. Be aware that selecting…"
type textarea "*"
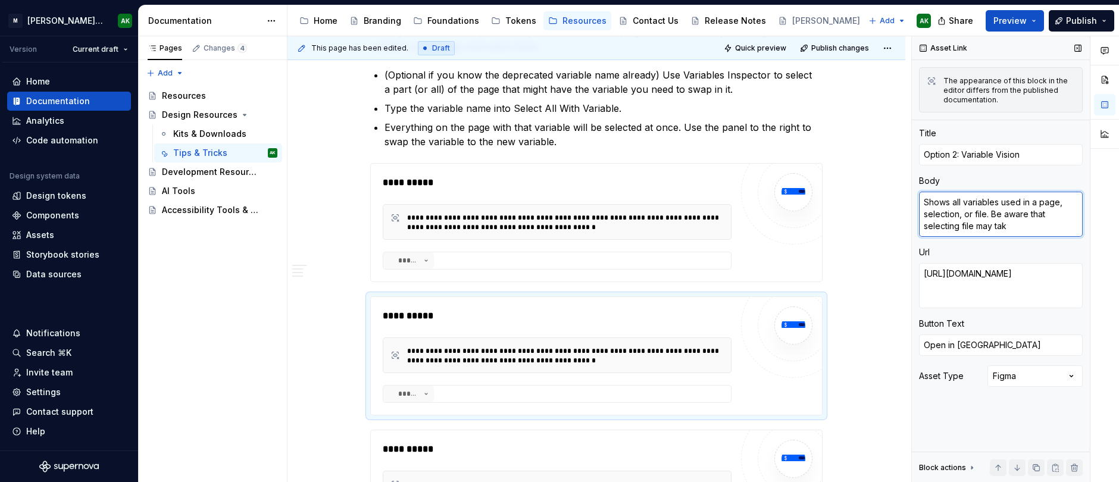
type textarea "Shows all variables used in a page, selection, or file. Be aware that selecting…"
type textarea "*"
type textarea "Shows all variables used in a page, selection, or file. Be aware that selecting…"
type textarea "*"
type textarea "Shows all variables used in a page, selection, or file. Be aware that selecting…"
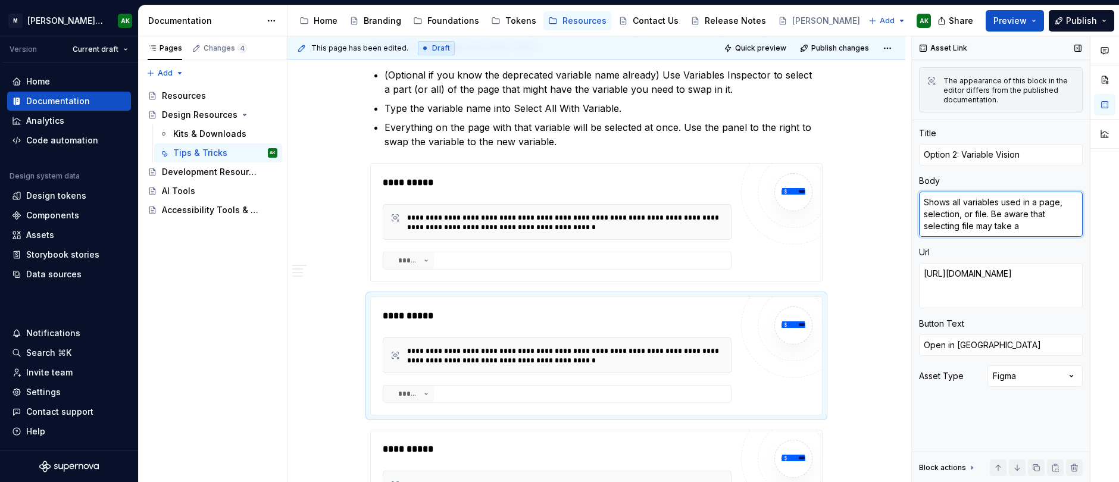
type textarea "*"
type textarea "Shows all variables used in a page, selection, or file. Be aware that selecting…"
type textarea "*"
type textarea "Shows all variables used in a page, selection, or file. Be aware that selecting…"
type textarea "*"
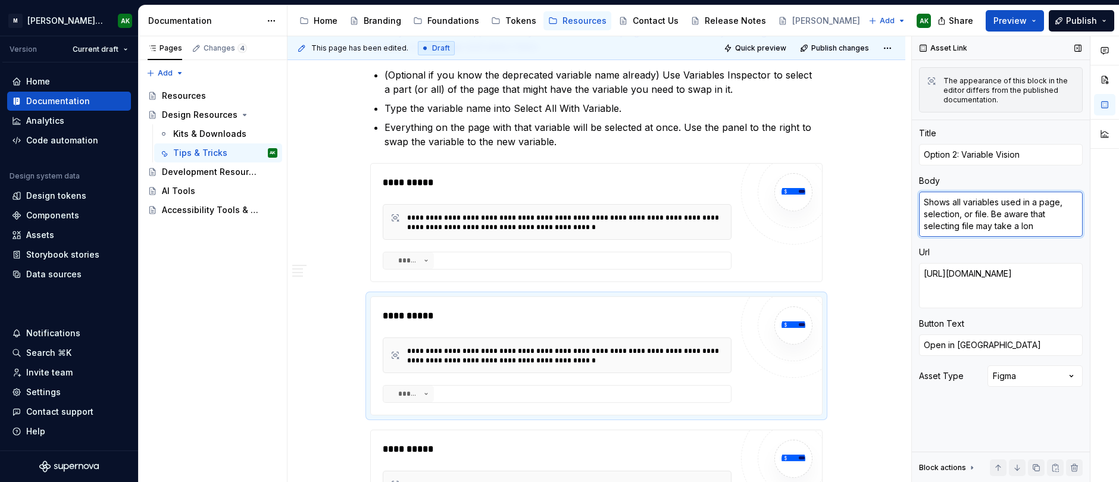
type textarea "Shows all variables used in a page, selection, or file. Be aware that selecting…"
type textarea "*"
type textarea "Shows all variables used in a page, selection, or file. Be aware that selecting…"
type textarea "*"
type textarea "Shows all variables used in a page, selection, or file. Be aware that selecting…"
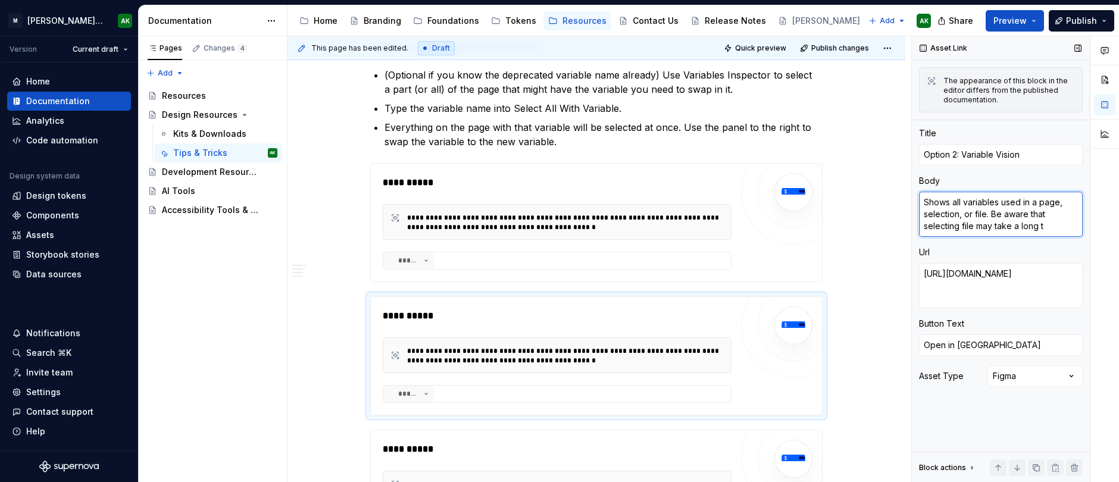
type textarea "*"
type textarea "Shows all variables used in a page, selection, or file. Be aware that selecting…"
type textarea "*"
type textarea "Shows all variables used in a page, selection, or file. Be aware that selecting…"
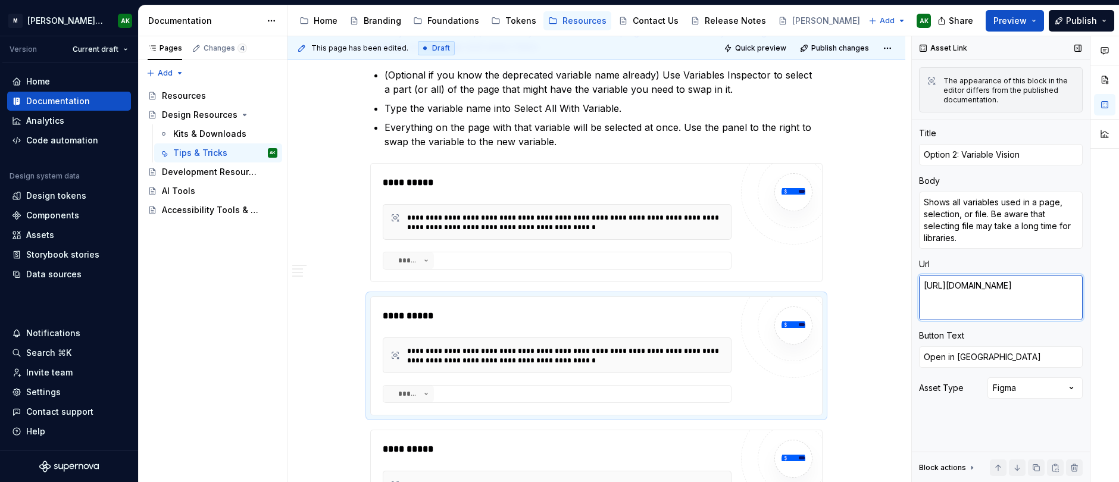
click at [1013, 299] on textarea "[URL][DOMAIN_NAME]" at bounding box center [1001, 297] width 164 height 45
paste textarea "333777469720187504/variable-vision"
click at [874, 167] on div "**********" at bounding box center [597, 177] width 618 height 1119
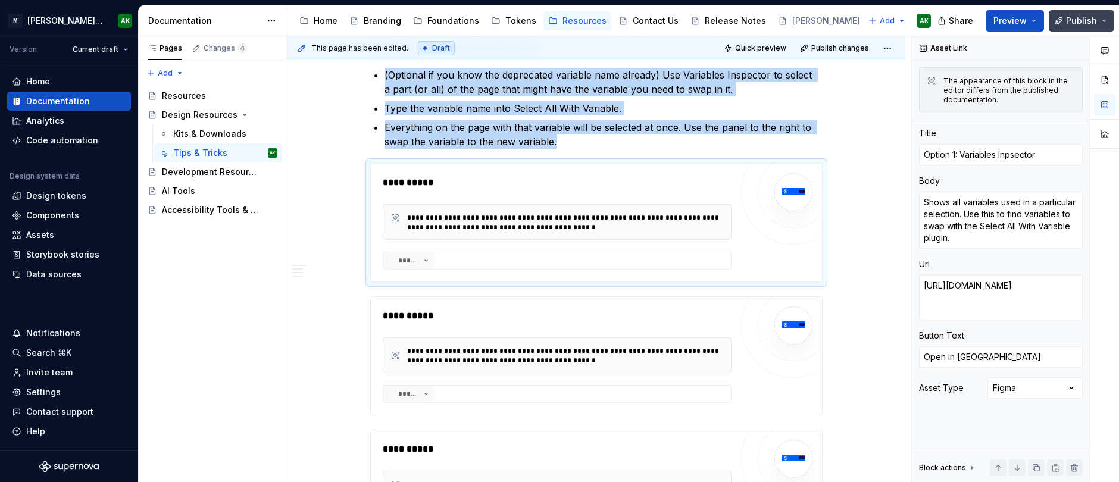
click at [1054, 20] on button "Publish" at bounding box center [1081, 20] width 65 height 21
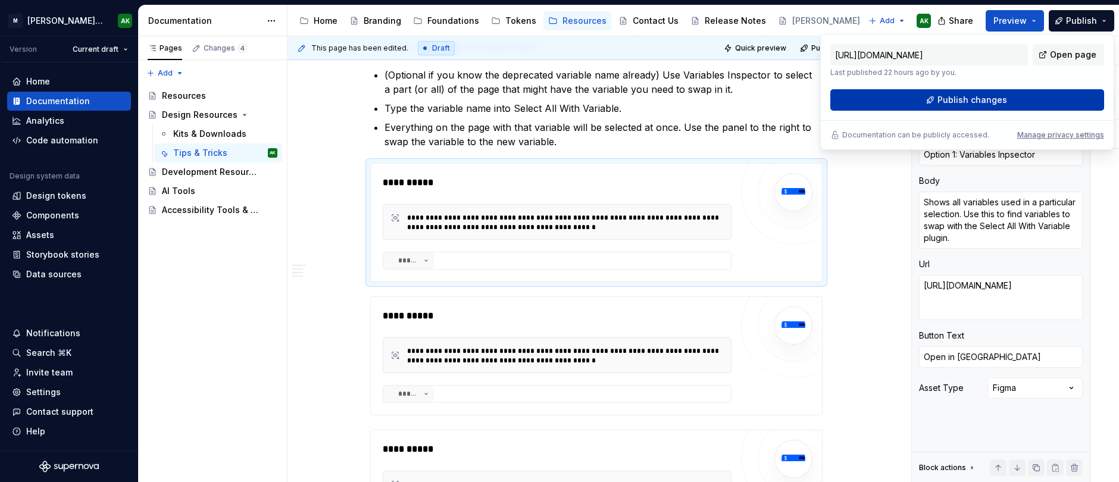
click at [1035, 97] on button "Publish changes" at bounding box center [967, 99] width 274 height 21
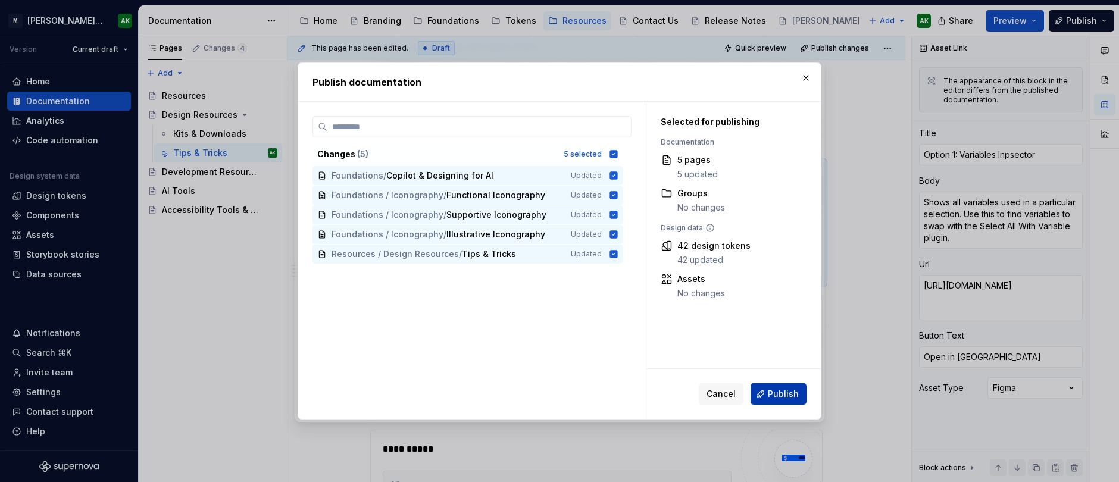
click at [769, 382] on div "Cancel Publish" at bounding box center [733, 394] width 174 height 50
drag, startPoint x: 777, startPoint y: 392, endPoint x: 810, endPoint y: 399, distance: 33.1
click at [777, 392] on span "Publish" at bounding box center [783, 394] width 31 height 12
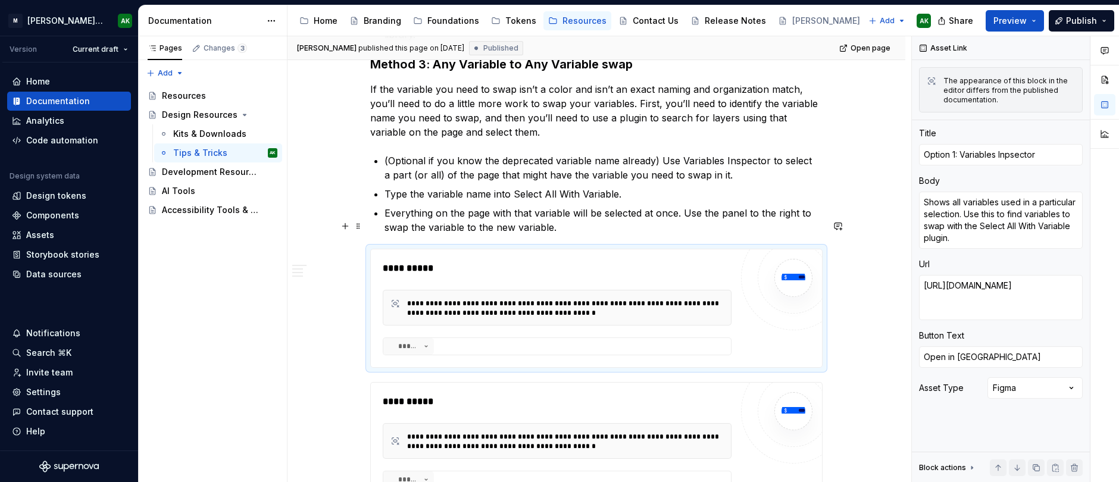
scroll to position [499, 0]
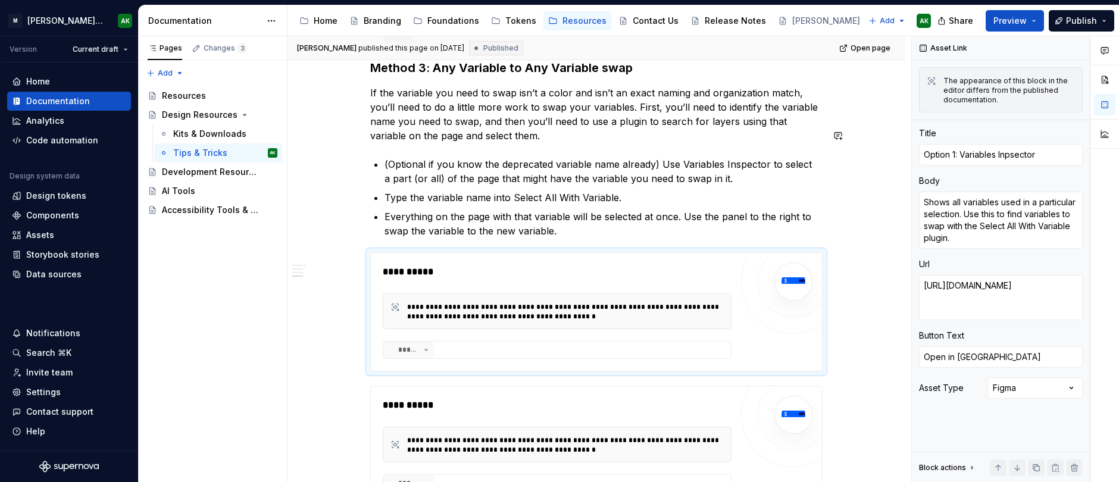
click at [585, 121] on div "**********" at bounding box center [596, 201] width 452 height 931
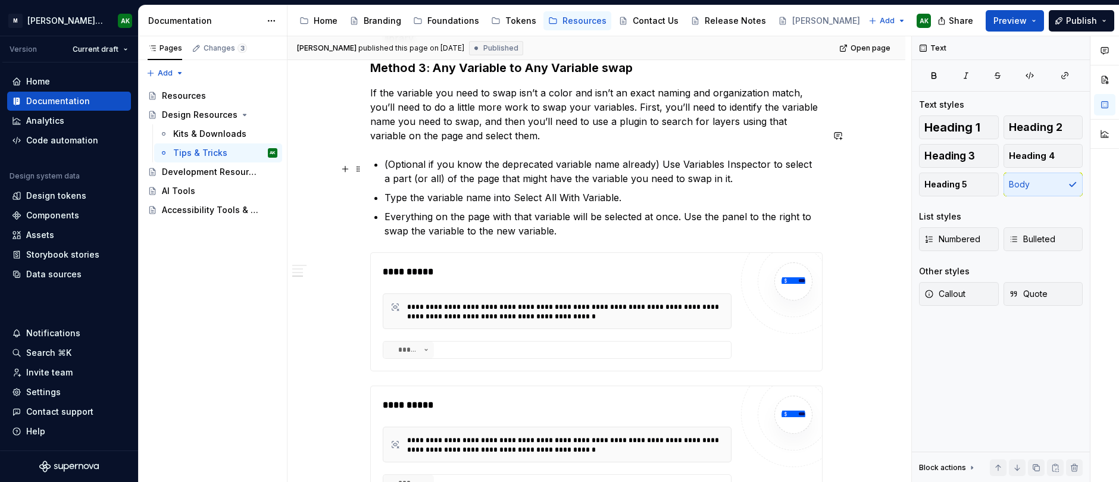
click at [624, 190] on p "Type the variable name into Select All With Variable." at bounding box center [604, 197] width 438 height 14
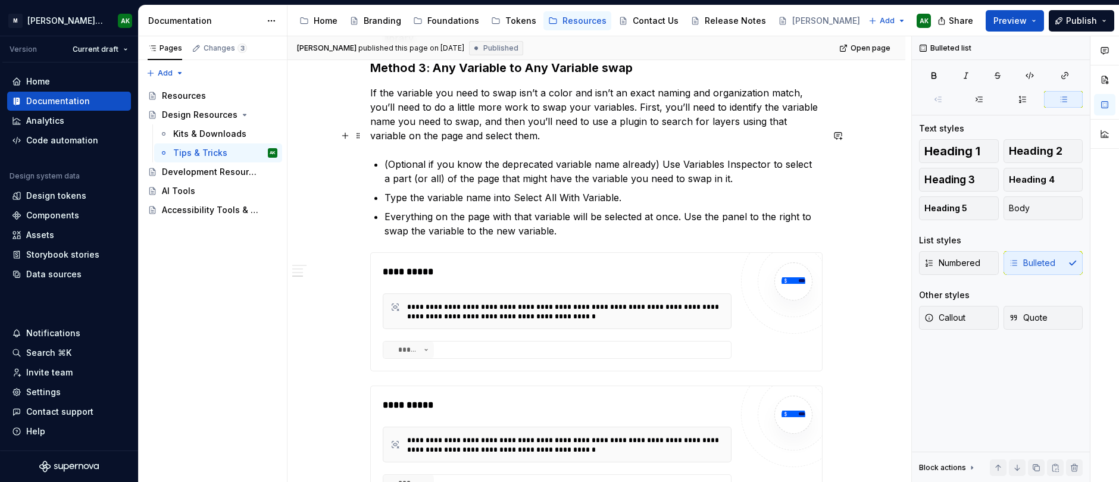
click at [740, 157] on p "(Optional if you know the deprecated variable name already) Use Variables Inspe…" at bounding box center [604, 171] width 438 height 29
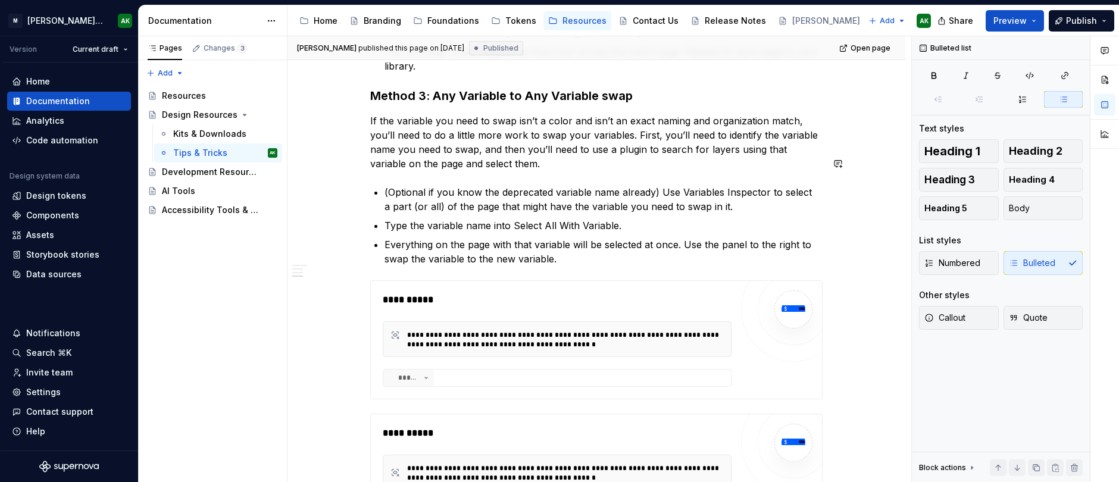
scroll to position [464, 0]
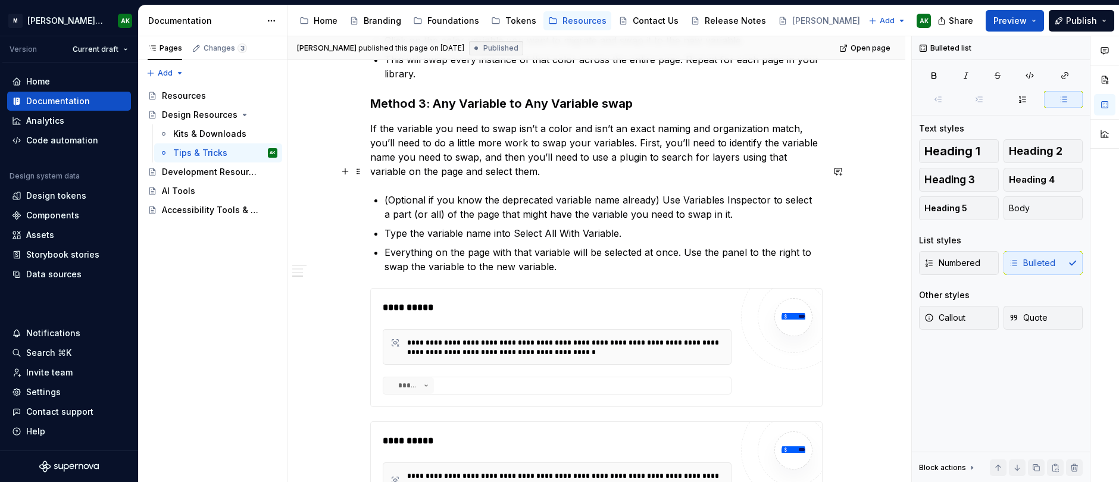
click at [602, 193] on p "(Optional if you know the deprecated variable name already) Use Variables Inspe…" at bounding box center [604, 207] width 438 height 29
click at [736, 193] on p "(Optional if you know the deprecated variable name already) Use Variables Inspe…" at bounding box center [604, 207] width 438 height 29
click at [423, 193] on p "(Optional if you know the deprecated variable name already) Use Variables Inspe…" at bounding box center [604, 207] width 438 height 29
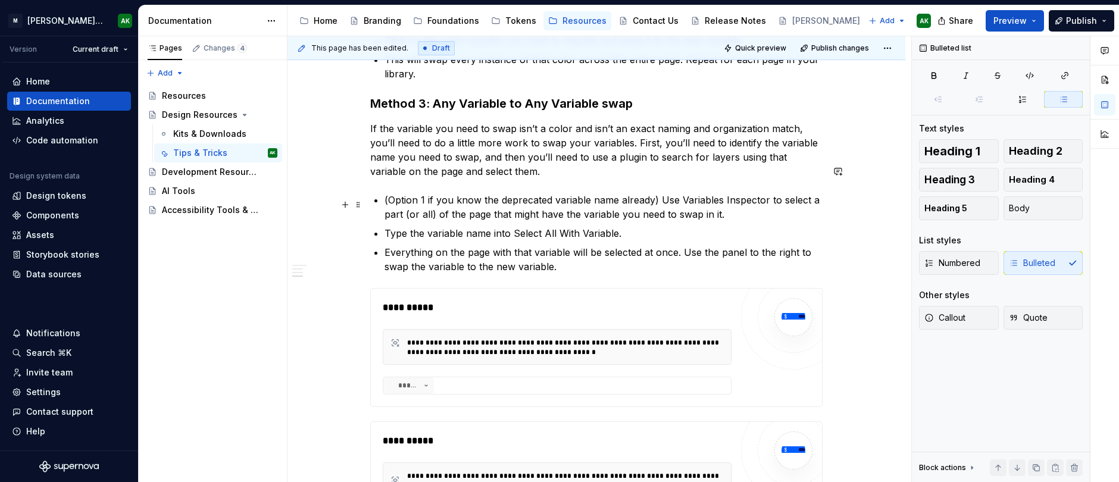
click at [761, 195] on ul "(Option 1 if you know the deprecated variable name already) Use Variables Inspe…" at bounding box center [604, 233] width 438 height 81
click at [385, 193] on li "(Option 1 if you know the deprecated variable name already) Use Variables Inspe…" at bounding box center [604, 207] width 438 height 29
click at [464, 160] on div "**********" at bounding box center [596, 236] width 452 height 931
click at [526, 144] on p "If the variable you need to swap isn’t a color and isn’t an exact naming and or…" at bounding box center [596, 149] width 452 height 57
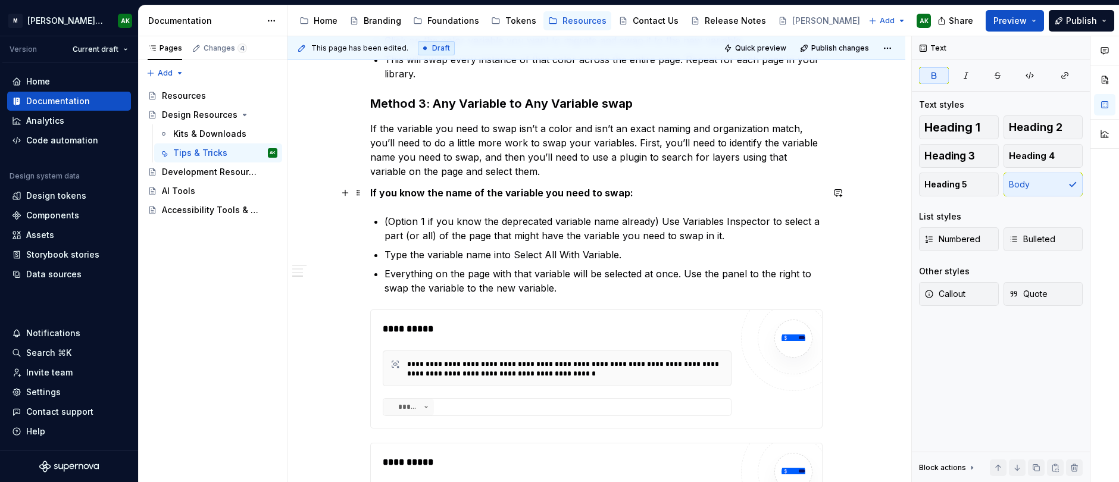
click at [655, 214] on p "(Option 1 if you know the deprecated variable name already) Use Variables Inspe…" at bounding box center [604, 228] width 438 height 29
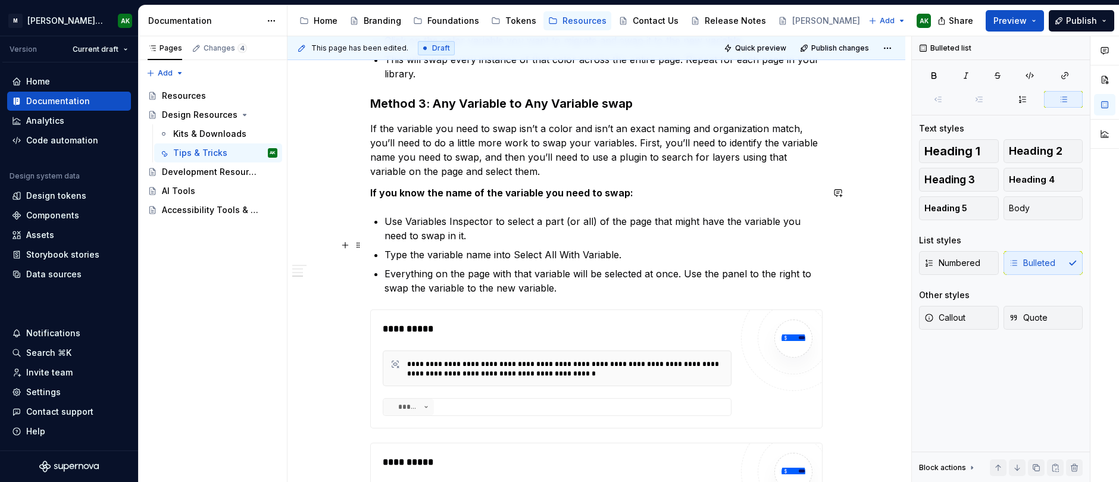
click at [584, 267] on p "Everything on the page with that variable will be selected at once. Use the pan…" at bounding box center [604, 281] width 438 height 29
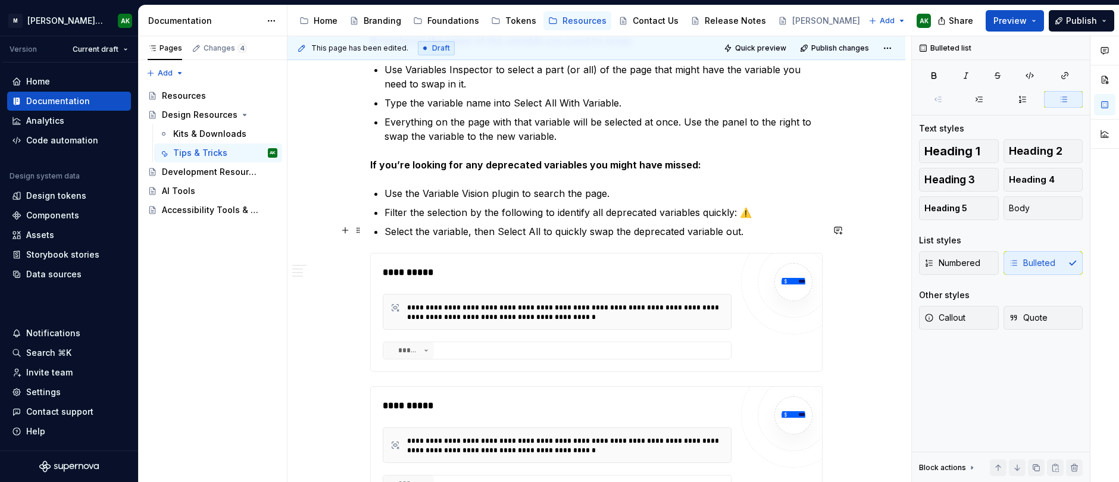
scroll to position [678, 0]
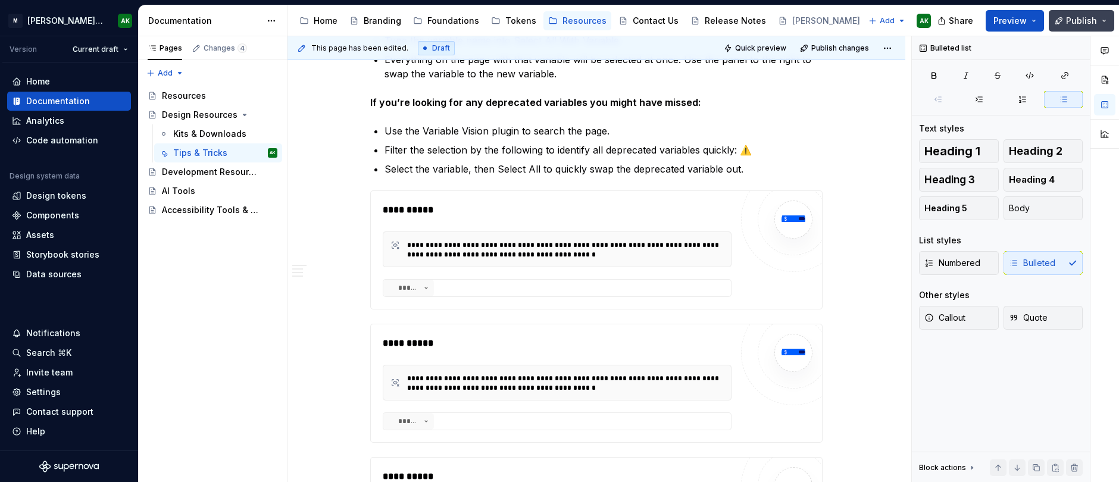
click at [1077, 17] on span "Publish" at bounding box center [1081, 21] width 31 height 12
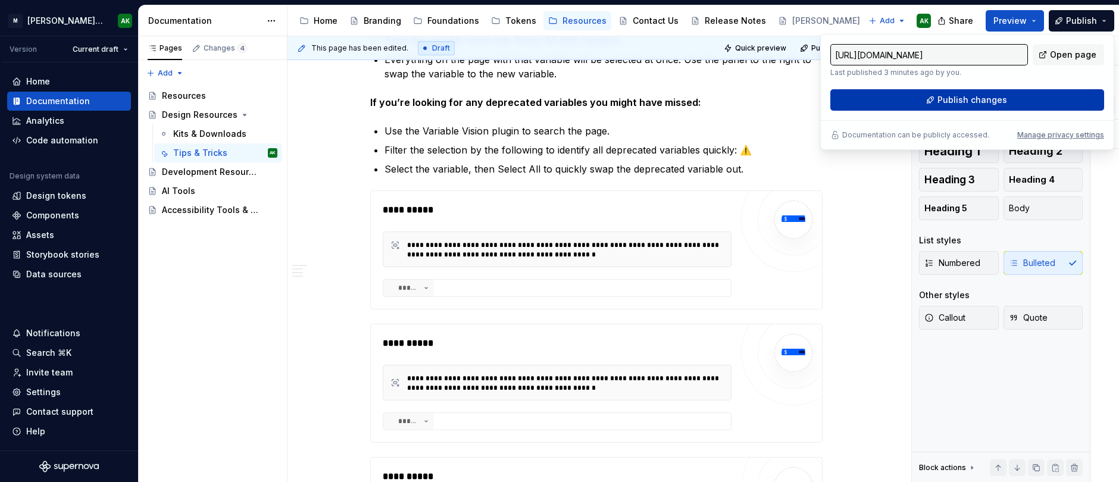
click at [1005, 92] on button "Publish changes" at bounding box center [967, 99] width 274 height 21
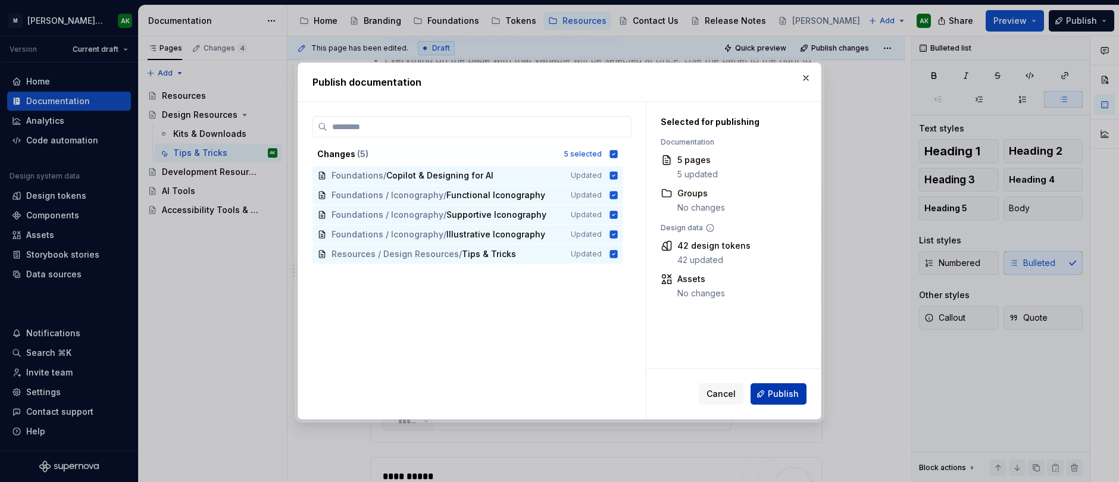
click at [783, 395] on span "Publish" at bounding box center [783, 394] width 31 height 12
